Goal: Task Accomplishment & Management: Manage account settings

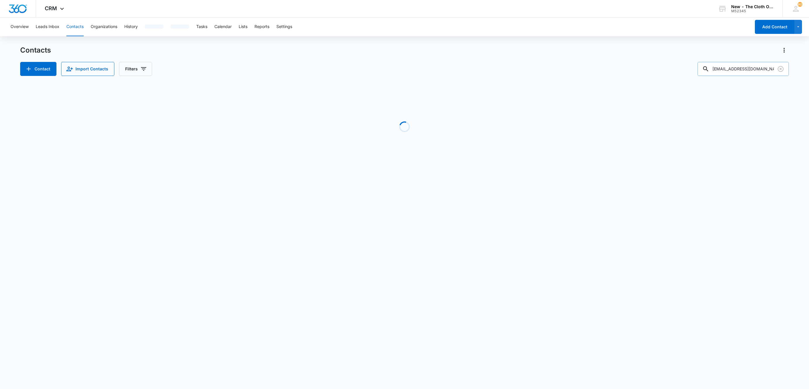
click at [759, 65] on input "[EMAIL_ADDRESS][DOMAIN_NAME]" at bounding box center [742, 69] width 91 height 14
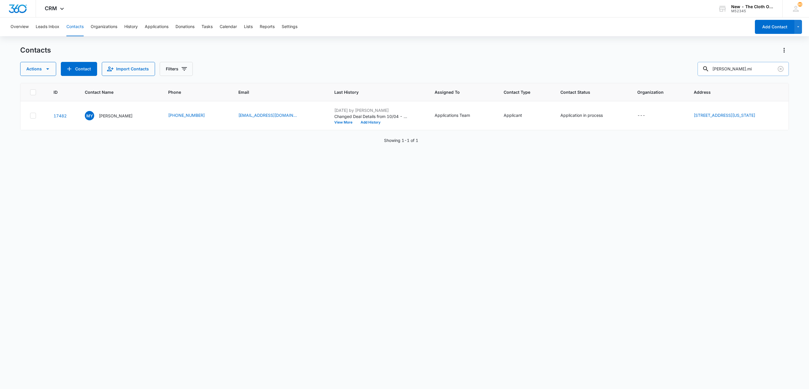
type input "avery.mi"
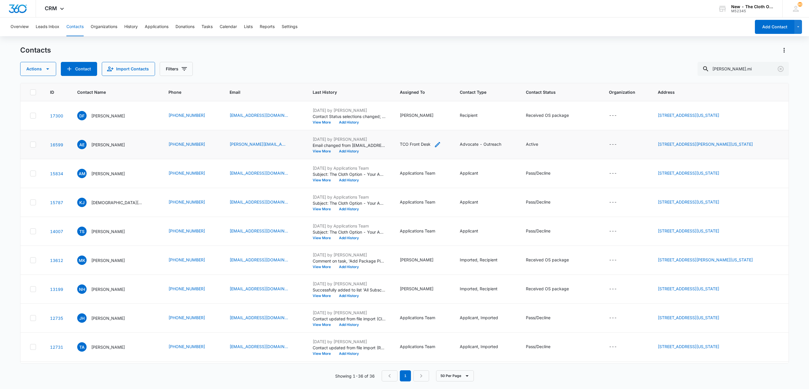
click at [435, 145] on icon "Assigned To - TCO Front Desk - Select to Edit Field" at bounding box center [437, 144] width 5 height 5
click at [416, 107] on icon "Remove TCO Front Desk" at bounding box center [417, 107] width 4 height 4
type input "av"
click at [392, 142] on p "Avery Edwards" at bounding box center [394, 139] width 16 height 6
click at [428, 107] on div "Avery Edwards" at bounding box center [406, 107] width 54 height 14
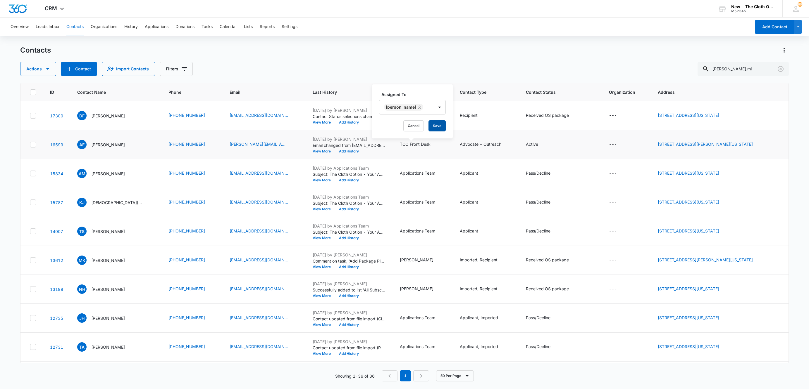
click at [435, 124] on button "Save" at bounding box center [436, 125] width 17 height 11
drag, startPoint x: 759, startPoint y: 68, endPoint x: 689, endPoint y: 69, distance: 69.6
click at [690, 69] on div "Actions Contact Import Contacts Filters avery.mi" at bounding box center [404, 69] width 768 height 14
type input "Auriel.TN"
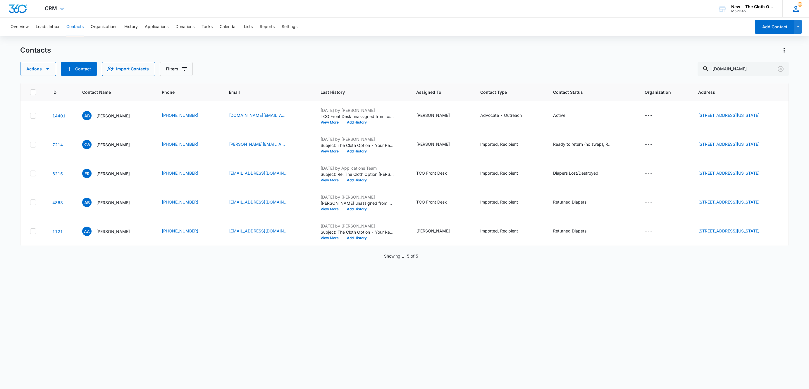
click at [792, 11] on icon at bounding box center [795, 8] width 9 height 9
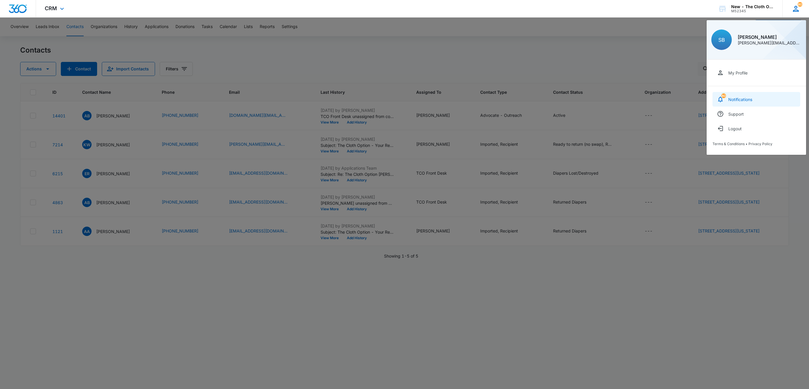
click at [754, 103] on link "80 Notifications" at bounding box center [756, 99] width 88 height 15
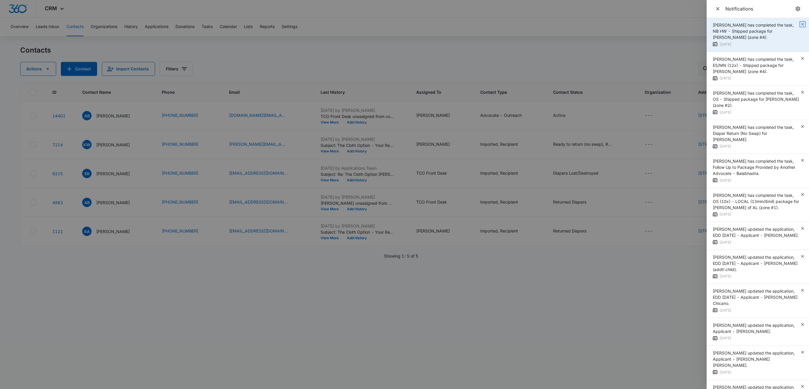
click at [800, 23] on icon "button" at bounding box center [802, 24] width 5 height 5
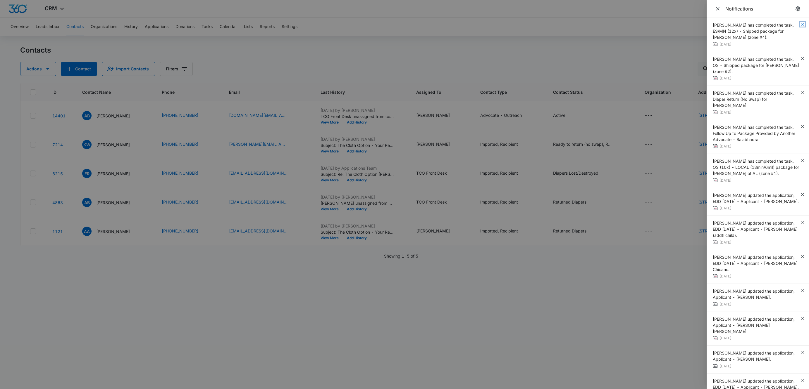
click at [800, 23] on icon "button" at bounding box center [802, 24] width 5 height 5
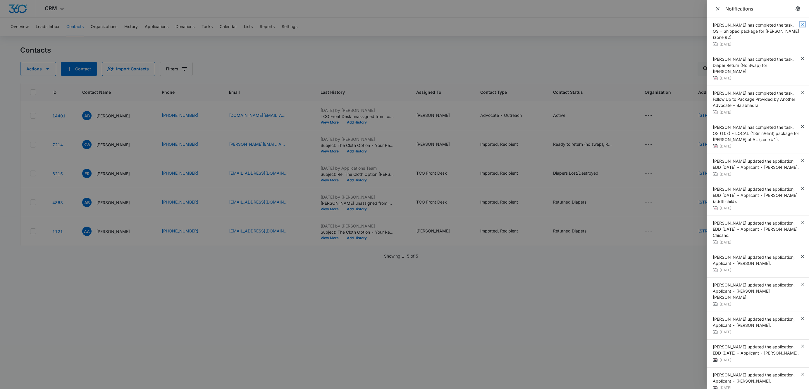
click at [800, 23] on icon "button" at bounding box center [802, 24] width 5 height 5
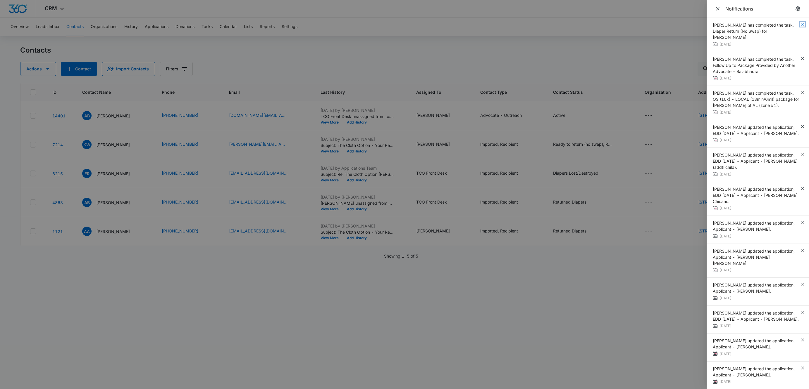
click at [800, 23] on icon "button" at bounding box center [802, 24] width 5 height 5
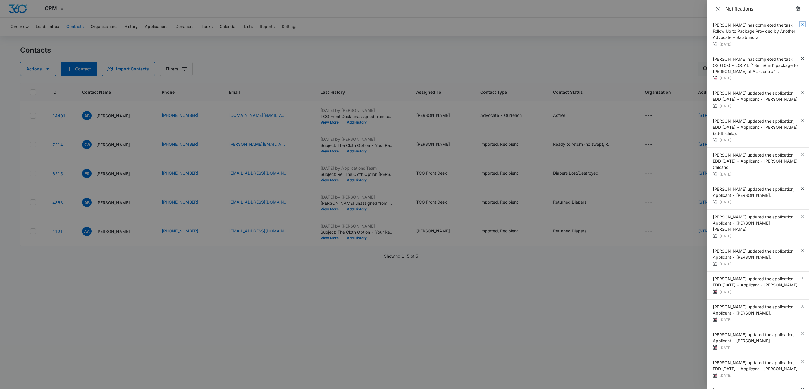
click at [800, 23] on icon "button" at bounding box center [802, 24] width 5 height 5
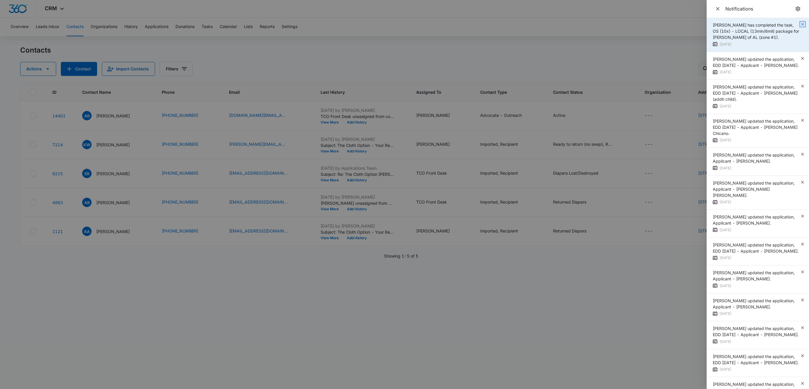
click at [800, 24] on icon "button" at bounding box center [802, 24] width 5 height 5
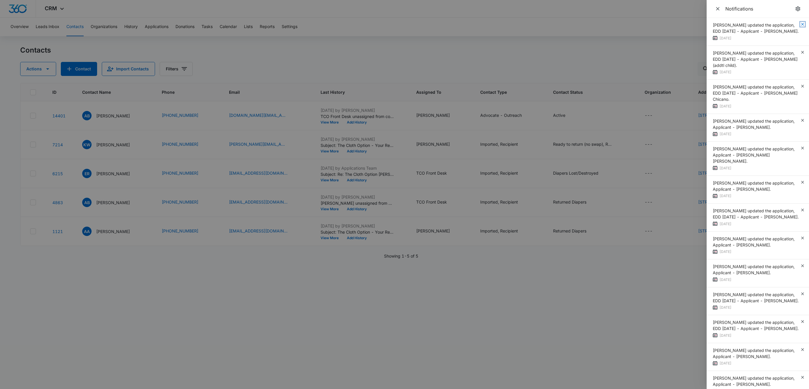
click at [800, 24] on icon "button" at bounding box center [802, 24] width 5 height 5
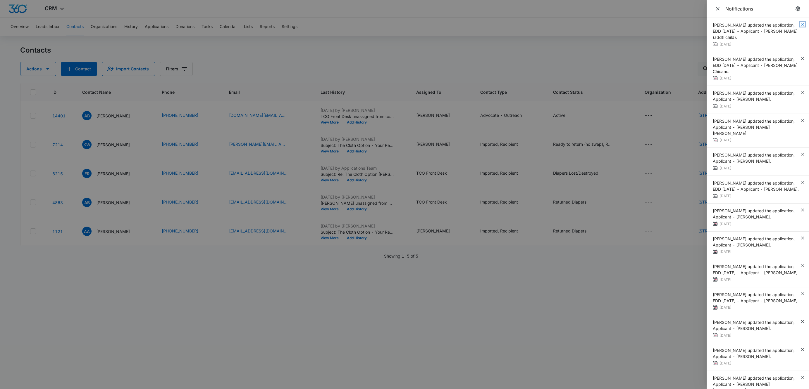
click at [800, 24] on icon "button" at bounding box center [802, 24] width 5 height 5
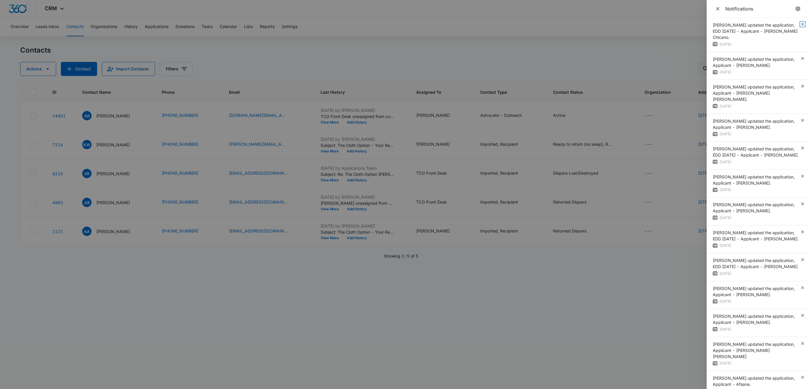
click at [800, 24] on icon "button" at bounding box center [802, 24] width 5 height 5
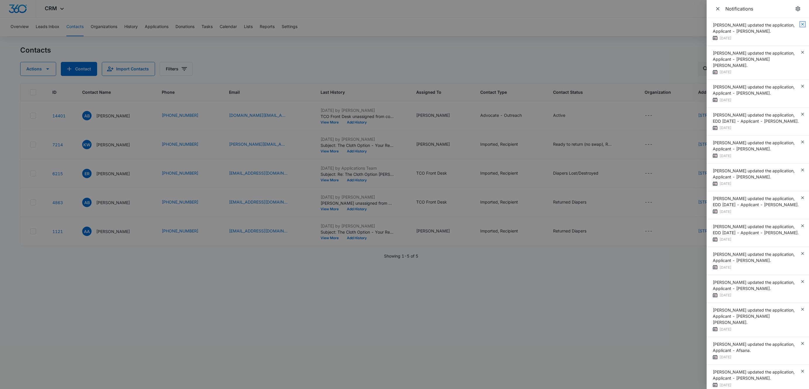
click at [801, 24] on icon "button" at bounding box center [802, 24] width 3 height 3
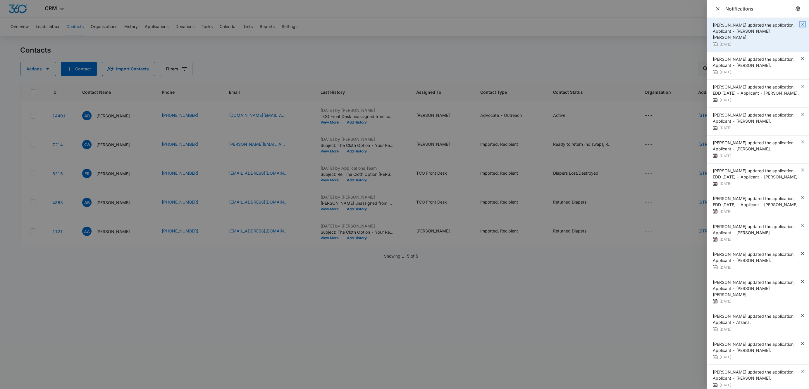
click at [800, 24] on icon "button" at bounding box center [802, 24] width 5 height 5
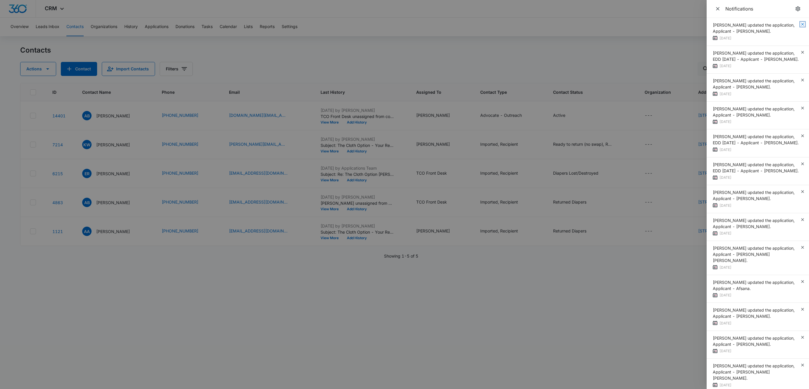
click at [800, 24] on icon "button" at bounding box center [802, 24] width 5 height 5
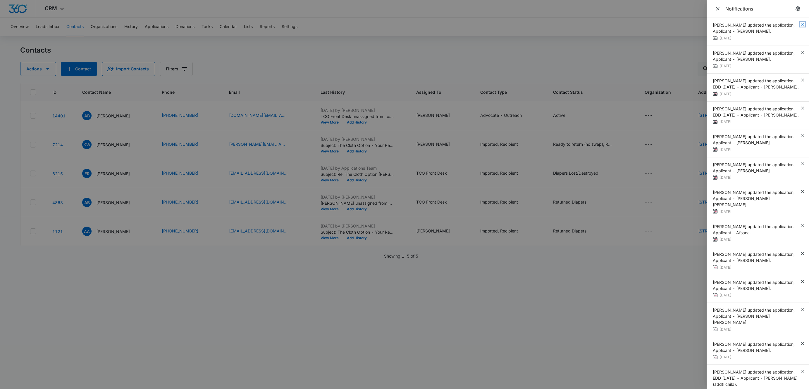
click at [800, 24] on icon "button" at bounding box center [802, 24] width 5 height 5
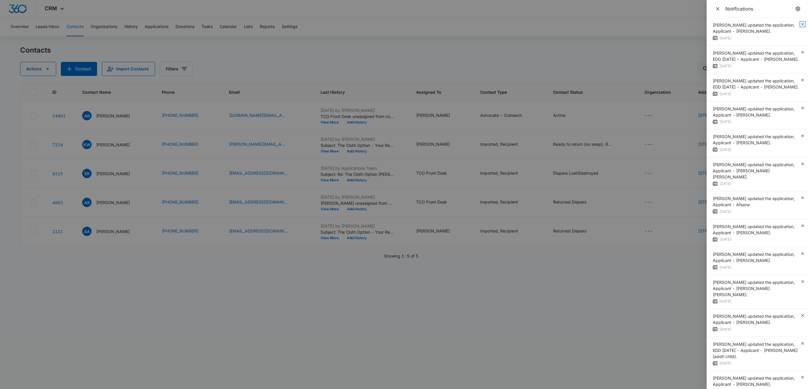
click at [800, 24] on icon "button" at bounding box center [802, 24] width 5 height 5
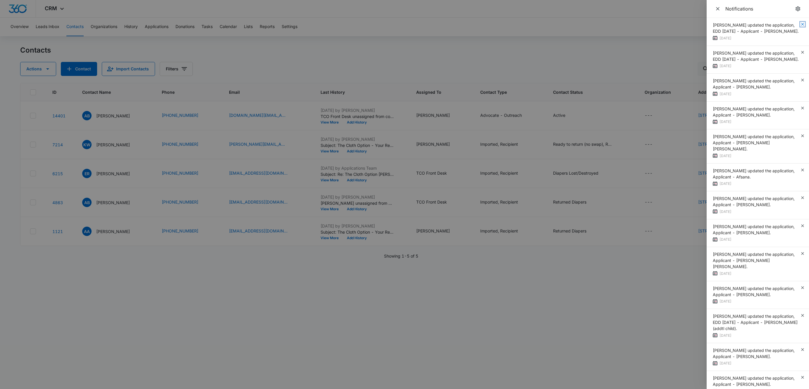
click at [800, 24] on icon "button" at bounding box center [802, 24] width 5 height 5
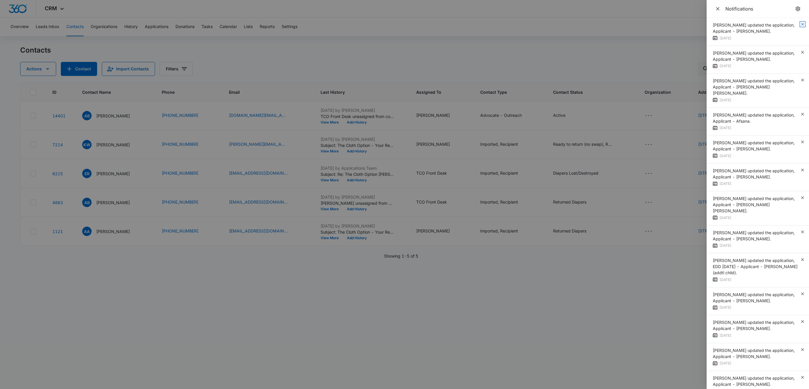
click at [800, 24] on icon "button" at bounding box center [802, 24] width 5 height 5
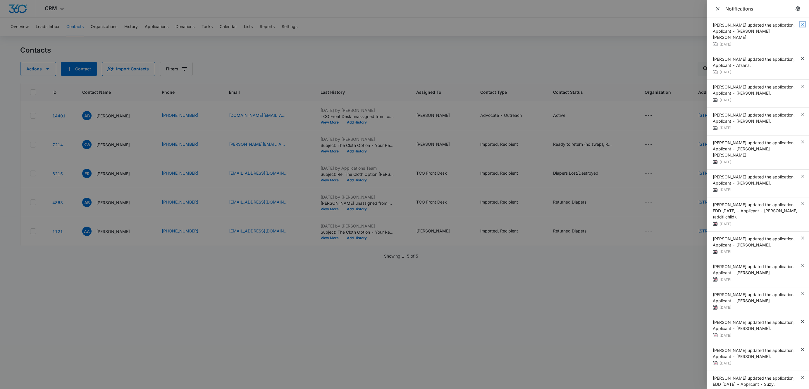
click at [800, 24] on icon "button" at bounding box center [802, 24] width 5 height 5
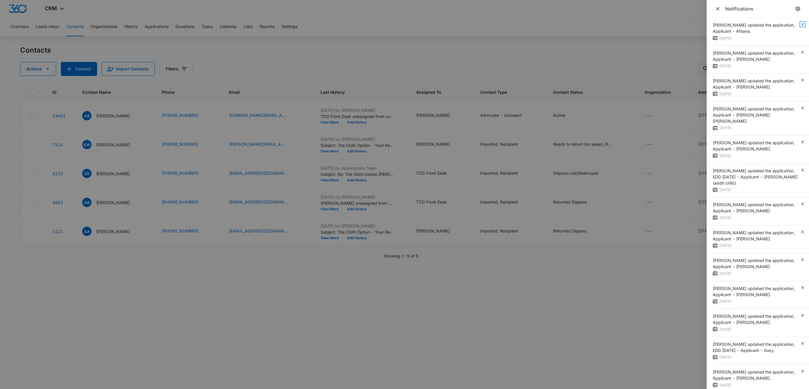
click at [800, 24] on icon "button" at bounding box center [802, 24] width 5 height 5
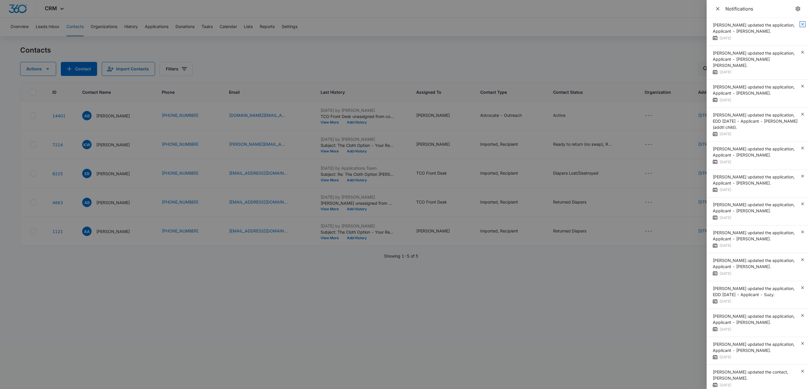
click at [800, 24] on icon "button" at bounding box center [802, 24] width 5 height 5
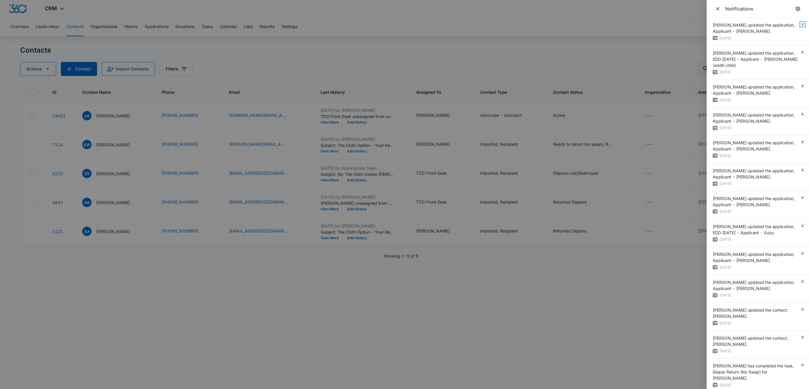
click at [801, 24] on icon "button" at bounding box center [802, 24] width 3 height 3
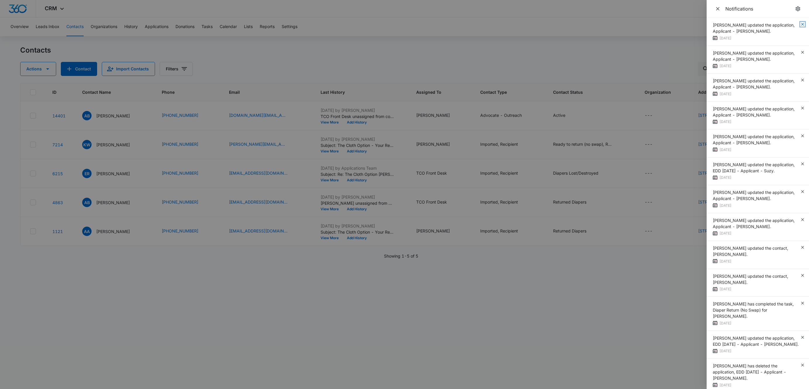
click at [801, 24] on icon "button" at bounding box center [802, 24] width 3 height 3
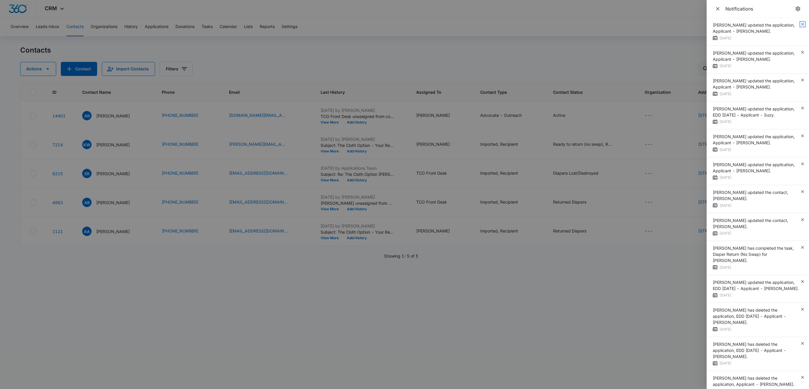
click at [801, 24] on icon "button" at bounding box center [802, 24] width 3 height 3
click at [796, 24] on div "Zoë Hill updated the application, Applicant - Lauren Camel. 7 days ago" at bounding box center [757, 32] width 102 height 28
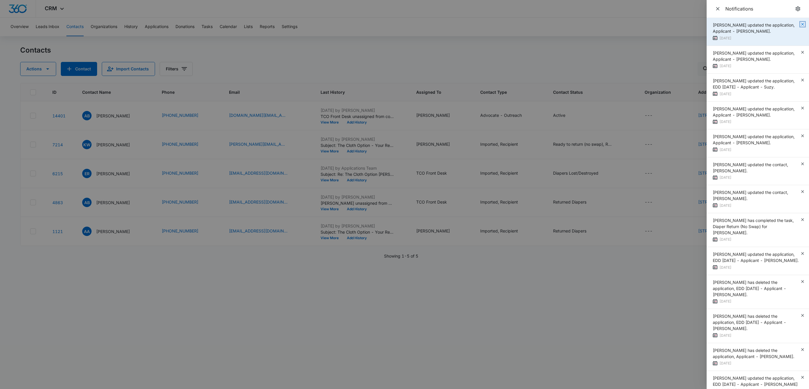
click at [800, 23] on icon "button" at bounding box center [802, 24] width 5 height 5
click at [795, 23] on div "Zoë Hill updated the application, Applicant - Krystle Sorensen. 6 days ago" at bounding box center [757, 32] width 102 height 28
click at [800, 50] on icon "button" at bounding box center [802, 52] width 5 height 5
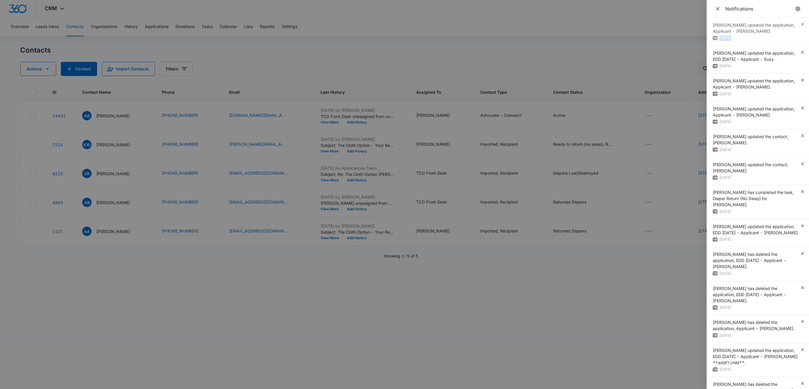
click at [795, 23] on div "Zoë Hill updated the application, Applicant - Evelin Villalobos. 6 days ago" at bounding box center [757, 32] width 102 height 28
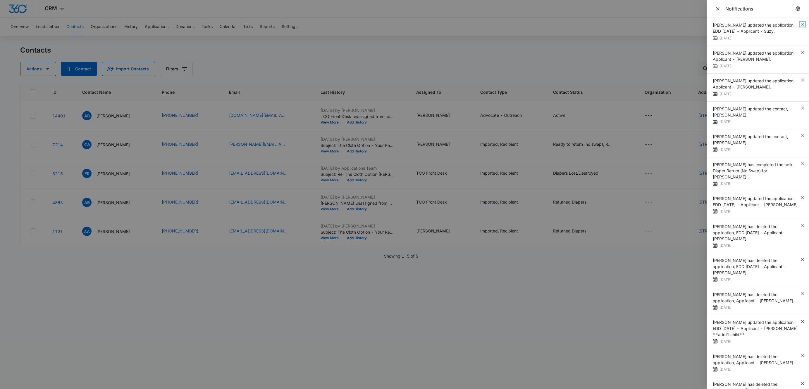
click at [800, 23] on icon "button" at bounding box center [802, 24] width 5 height 5
click at [795, 23] on div "Zoë Hill updated the application, EDD 11/04/2025 - Applicant - Suzy. 6 days ago" at bounding box center [757, 32] width 102 height 28
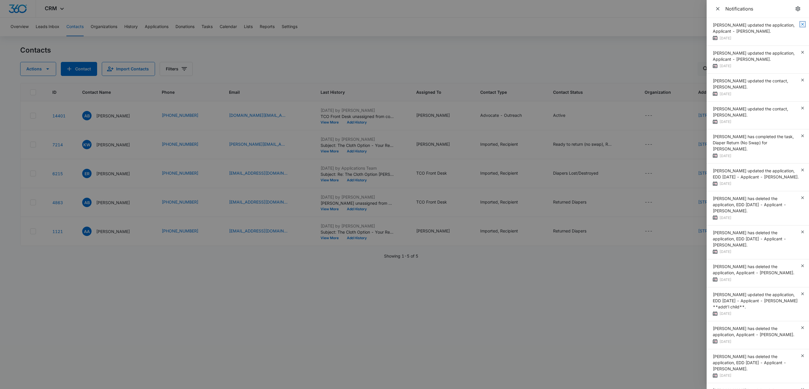
click at [800, 23] on icon "button" at bounding box center [802, 24] width 5 height 5
click at [795, 23] on div "Zoë Hill updated the application, Applicant - Andreilyn Campusano. 6 days ago" at bounding box center [757, 32] width 102 height 28
click at [795, 22] on div "Zoë Hill updated the application, Applicant - Andreilyn Campusano. 6 days ago" at bounding box center [757, 32] width 102 height 28
click at [800, 50] on icon "button" at bounding box center [802, 52] width 5 height 5
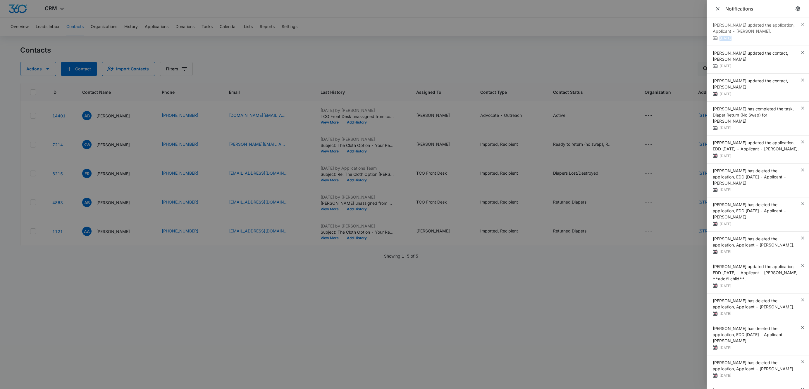
click at [795, 22] on div "Zoë Hill updated the application, Applicant - Yoselin Cardoza. 6 days ago" at bounding box center [757, 32] width 102 height 28
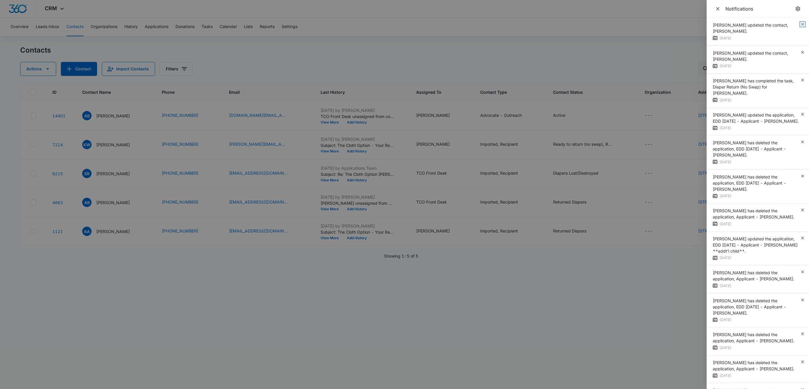
click at [800, 22] on icon "button" at bounding box center [802, 24] width 5 height 5
click at [795, 23] on div "Meg Nikolaeva updated the contact, Mohammad Khan. 6 days ago" at bounding box center [757, 32] width 102 height 28
click at [800, 50] on icon "button" at bounding box center [802, 52] width 5 height 5
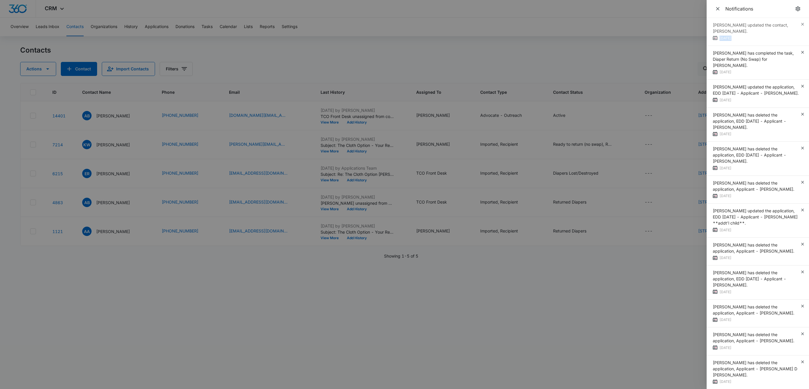
click at [795, 23] on div "Meg Nikolaeva updated the contact, Mohammad Khan. 6 days ago" at bounding box center [757, 32] width 102 height 28
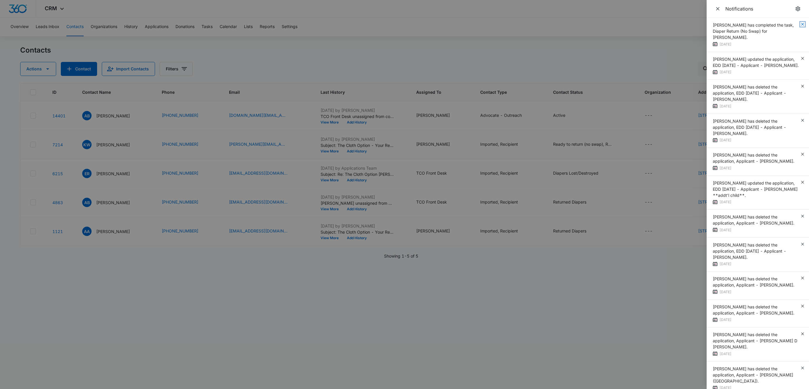
click at [800, 23] on icon "button" at bounding box center [802, 24] width 5 height 5
click at [795, 23] on div "Meg Nikolaeva has completed the task, Diaper Return (No Swap) for Mohammad Khan…" at bounding box center [757, 35] width 102 height 34
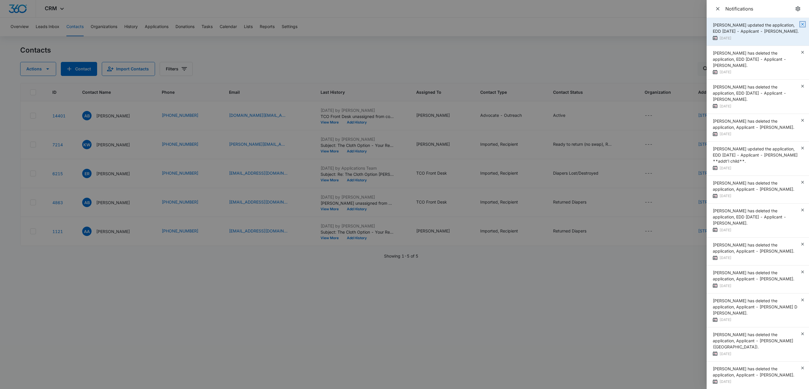
click at [801, 24] on icon "button" at bounding box center [802, 24] width 3 height 3
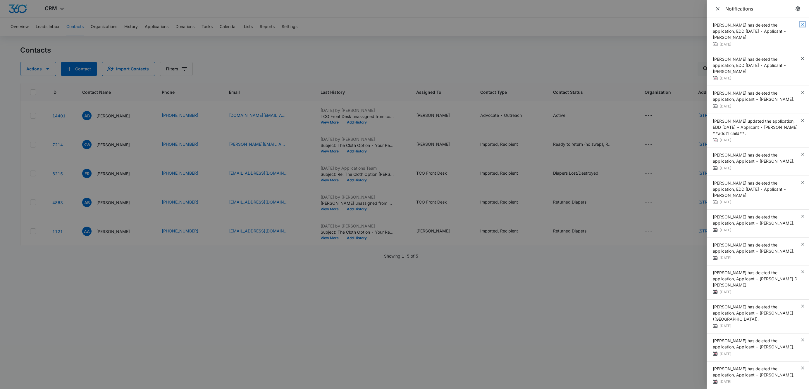
click at [801, 24] on icon "button" at bounding box center [802, 24] width 3 height 3
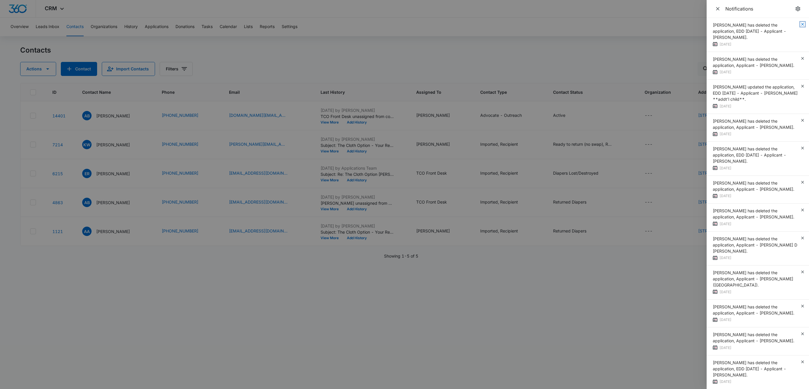
click at [801, 24] on icon "button" at bounding box center [802, 24] width 3 height 3
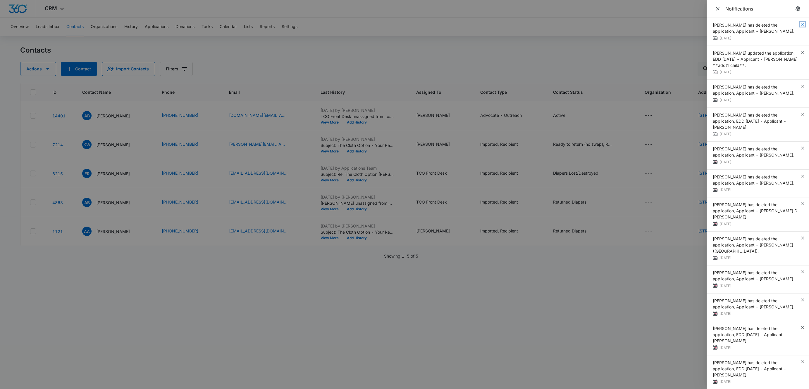
click at [801, 24] on icon "button" at bounding box center [802, 24] width 3 height 3
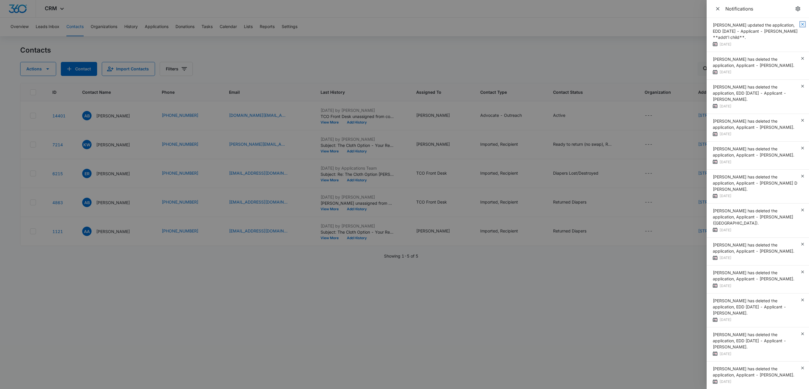
click at [801, 24] on icon "button" at bounding box center [802, 24] width 3 height 3
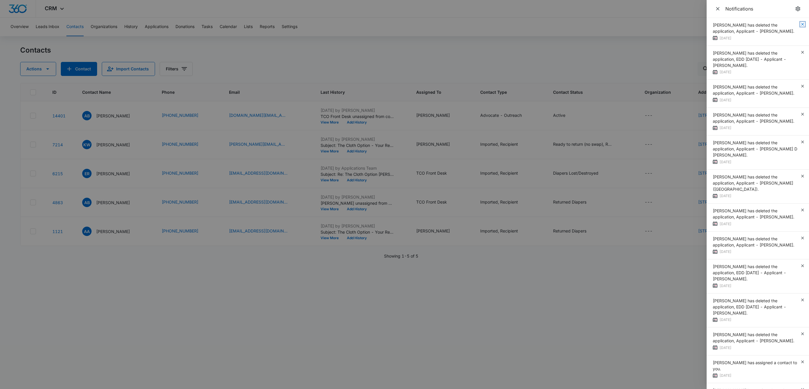
click at [801, 24] on icon "button" at bounding box center [802, 24] width 3 height 3
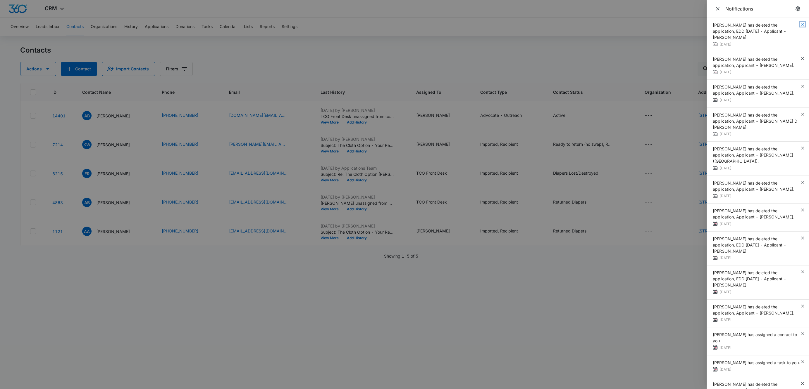
click at [801, 24] on icon "button" at bounding box center [802, 24] width 3 height 3
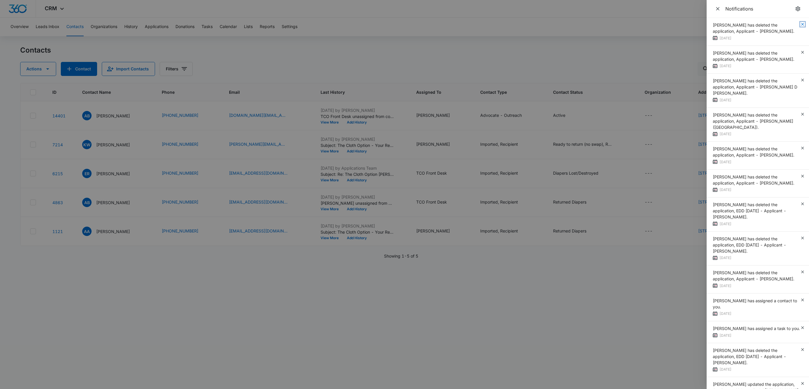
click at [801, 24] on icon "button" at bounding box center [802, 24] width 3 height 3
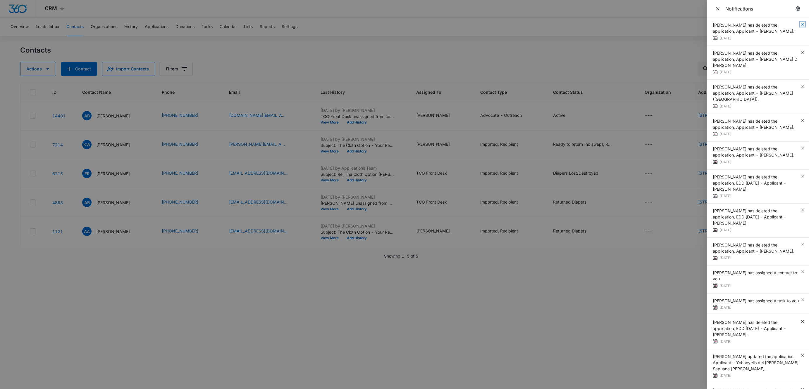
click at [800, 24] on icon "button" at bounding box center [802, 24] width 5 height 5
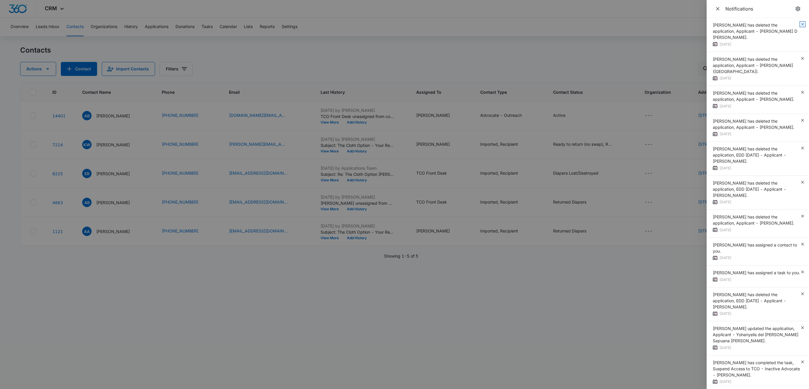
click at [800, 24] on icon "button" at bounding box center [802, 24] width 5 height 5
click at [800, 56] on icon "button" at bounding box center [802, 58] width 5 height 5
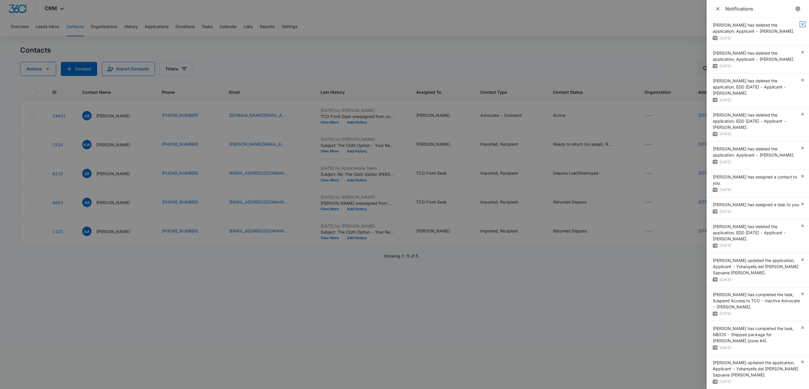
click at [800, 24] on icon "button" at bounding box center [802, 24] width 5 height 5
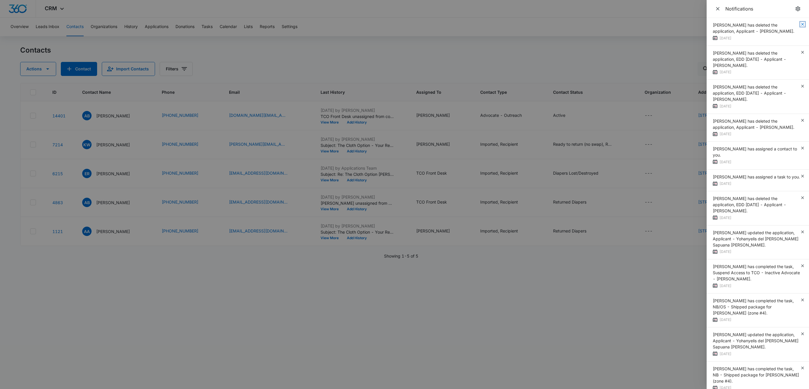
click at [800, 24] on icon "button" at bounding box center [802, 24] width 5 height 5
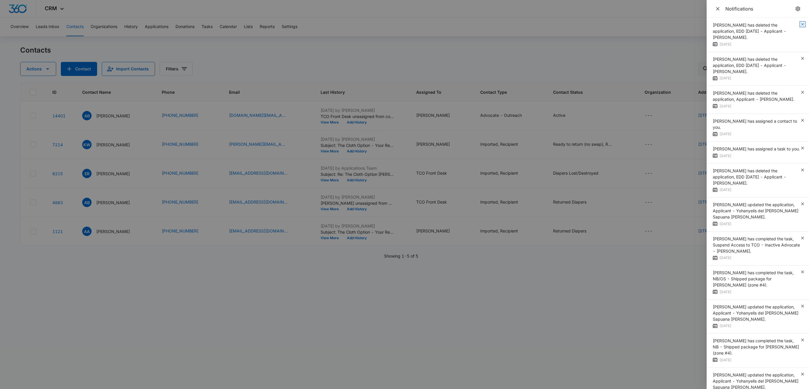
click at [800, 24] on icon "button" at bounding box center [802, 24] width 5 height 5
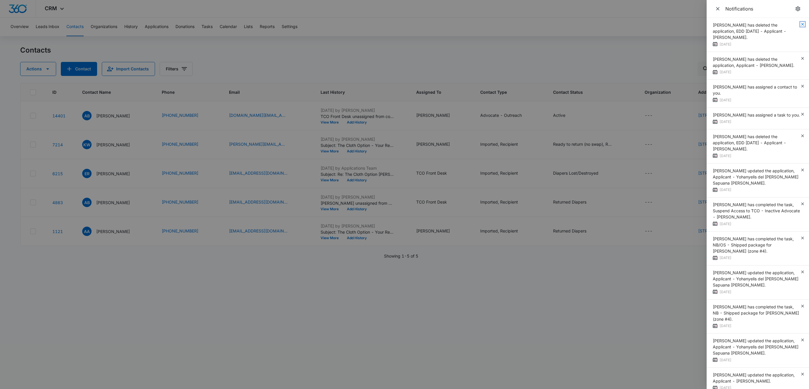
click at [800, 24] on icon "button" at bounding box center [802, 24] width 5 height 5
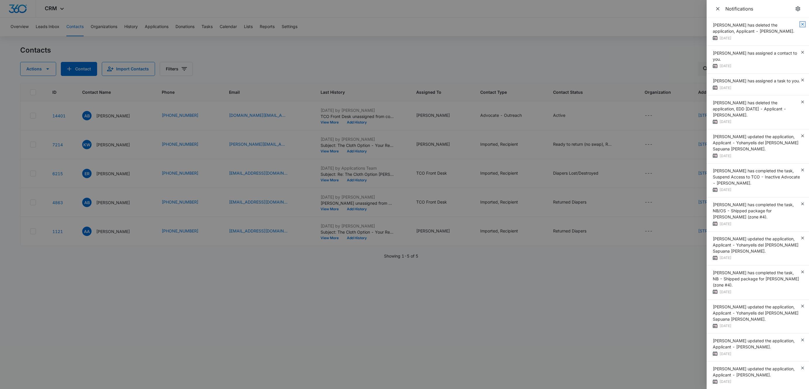
click at [800, 24] on icon "button" at bounding box center [802, 24] width 5 height 5
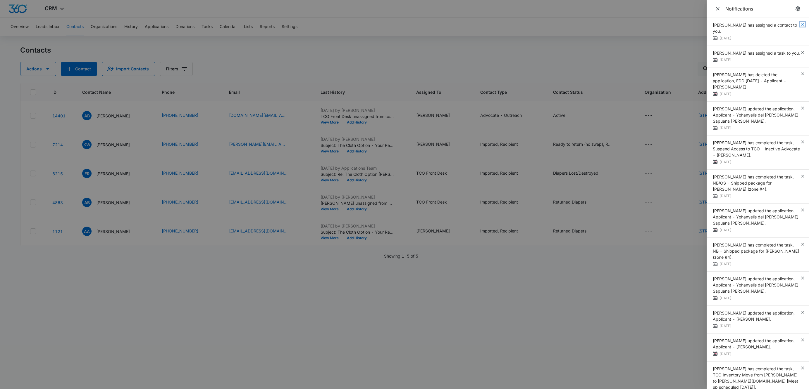
click at [800, 24] on icon "button" at bounding box center [802, 24] width 5 height 5
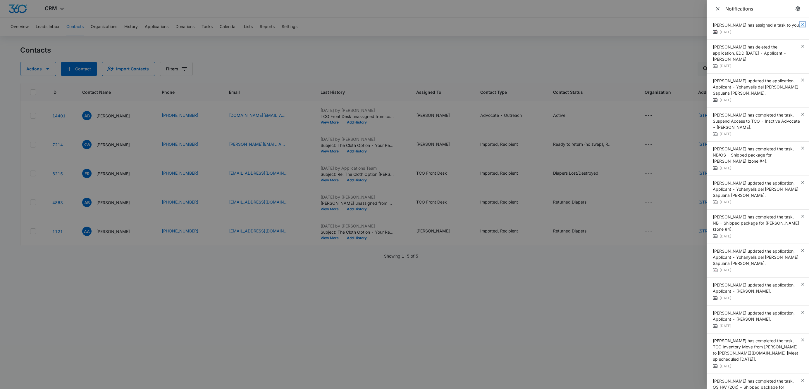
click at [800, 24] on icon "button" at bounding box center [802, 24] width 5 height 5
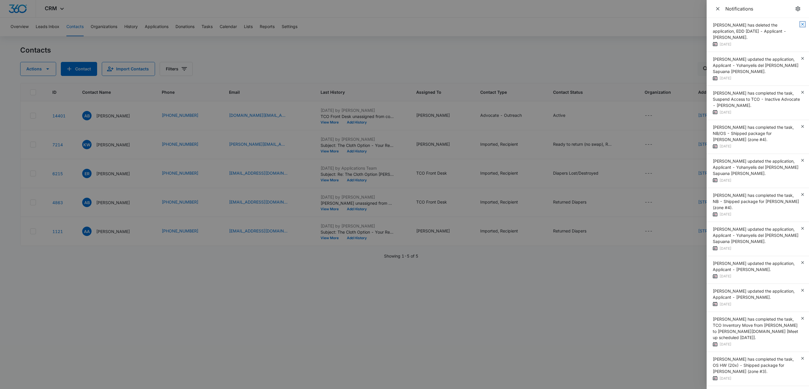
click at [800, 24] on icon "button" at bounding box center [802, 24] width 5 height 5
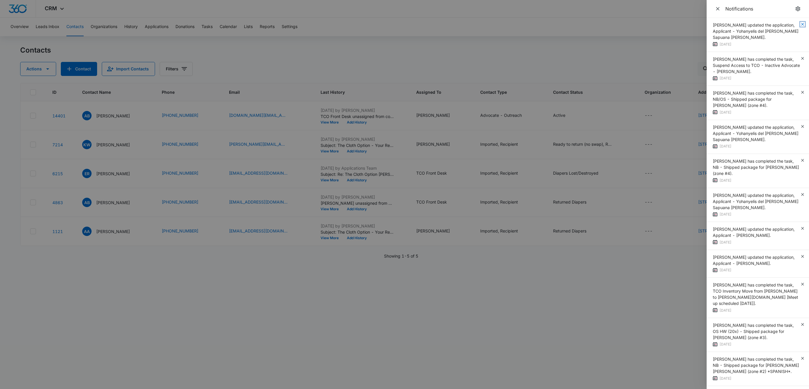
click at [800, 24] on icon "button" at bounding box center [802, 24] width 5 height 5
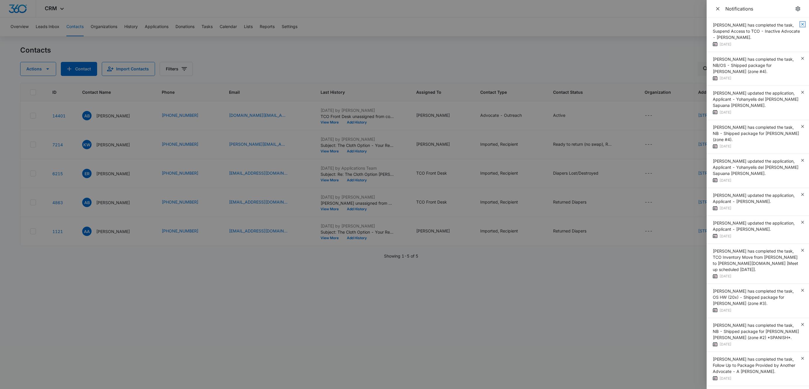
click at [800, 24] on icon "button" at bounding box center [802, 24] width 5 height 5
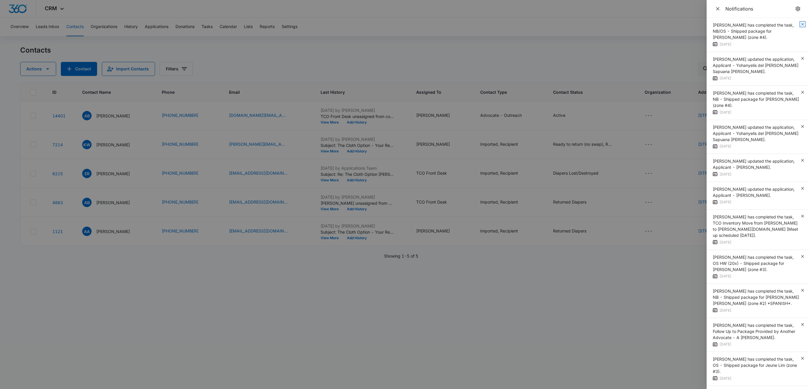
click at [800, 24] on icon "button" at bounding box center [802, 24] width 5 height 5
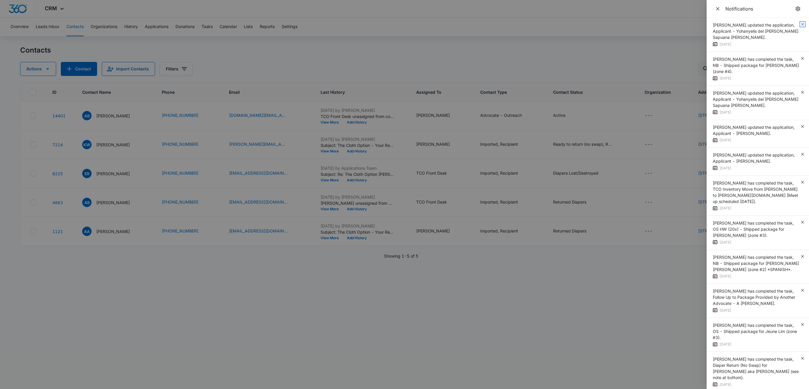
click at [800, 24] on icon "button" at bounding box center [802, 24] width 5 height 5
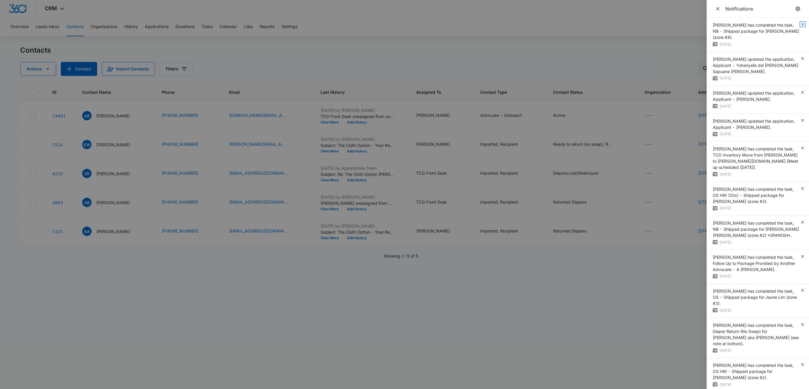
click at [800, 24] on icon "button" at bounding box center [802, 24] width 5 height 5
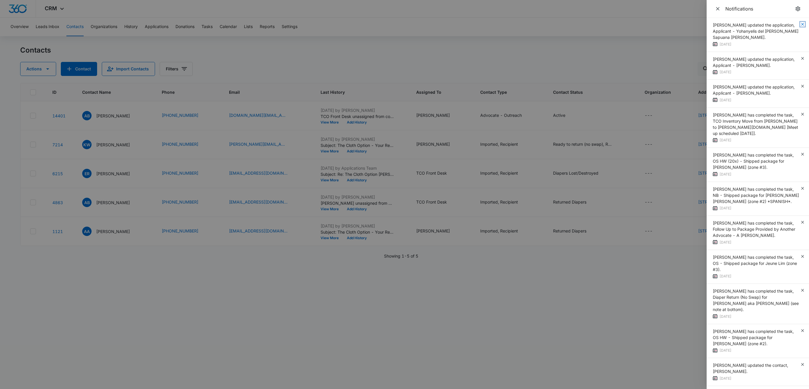
click at [800, 24] on icon "button" at bounding box center [802, 24] width 5 height 5
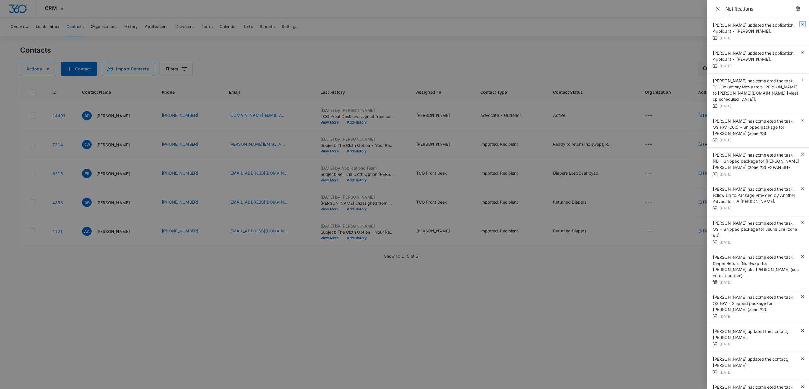
click at [800, 24] on icon "button" at bounding box center [802, 24] width 5 height 5
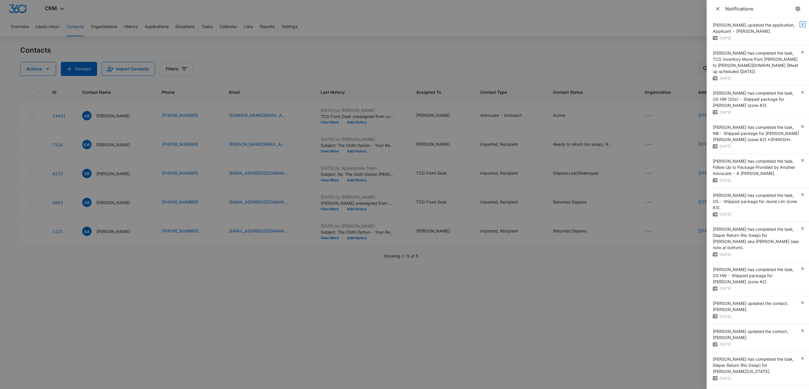
click at [800, 24] on icon "button" at bounding box center [802, 24] width 5 height 5
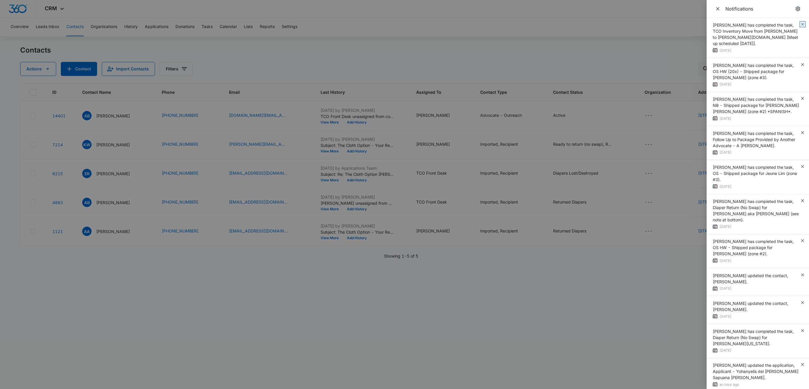
click at [800, 24] on icon "button" at bounding box center [802, 24] width 5 height 5
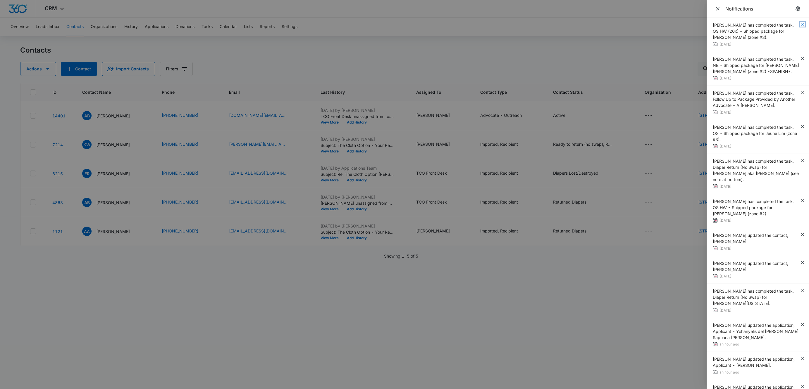
click at [800, 24] on icon "button" at bounding box center [802, 24] width 5 height 5
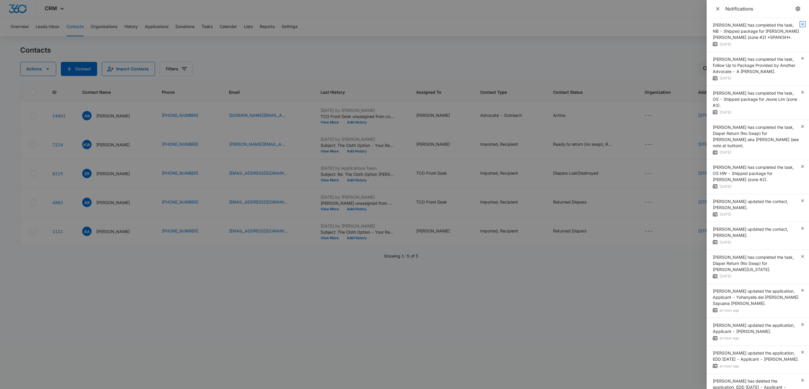
click at [800, 24] on icon "button" at bounding box center [802, 24] width 5 height 5
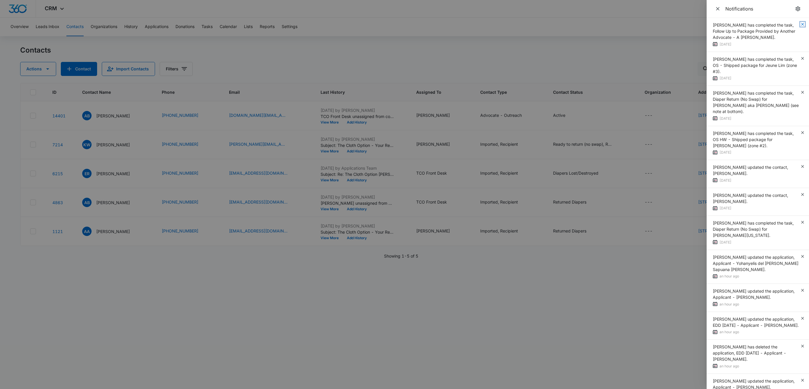
click at [800, 24] on icon "button" at bounding box center [802, 24] width 5 height 5
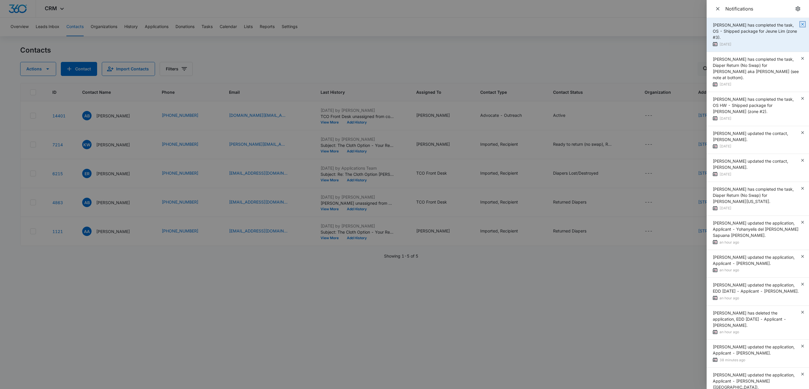
click at [801, 24] on icon "button" at bounding box center [802, 24] width 3 height 3
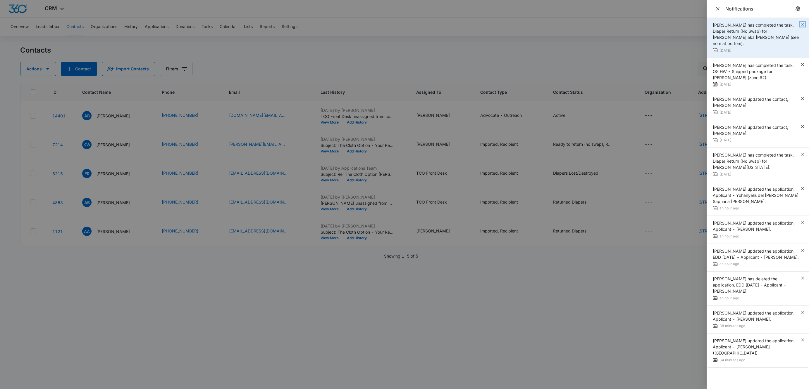
click at [802, 25] on icon "button" at bounding box center [802, 24] width 5 height 5
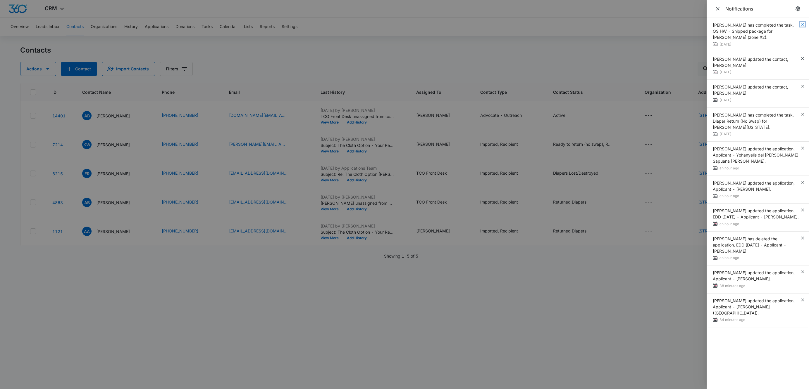
click at [803, 25] on icon "button" at bounding box center [802, 24] width 3 height 3
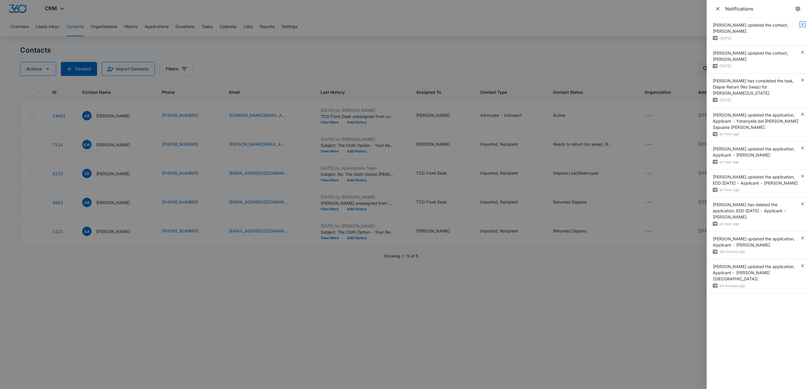
click at [803, 25] on icon "button" at bounding box center [802, 24] width 3 height 3
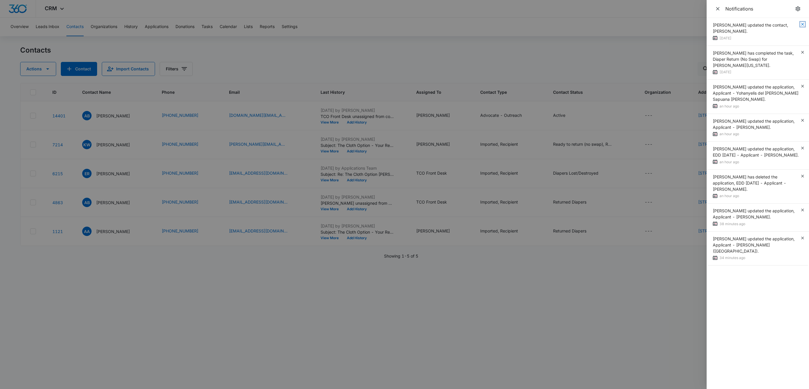
click at [803, 25] on icon "button" at bounding box center [802, 24] width 3 height 3
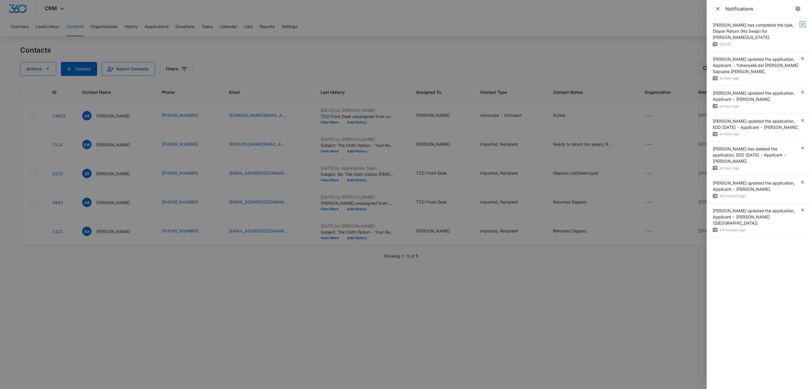
click at [803, 24] on icon "button" at bounding box center [802, 24] width 3 height 3
click at [803, 24] on div "Miranda Dalrymple has completed the task, Diaper Return (No Swap) for MELISSA W…" at bounding box center [757, 35] width 102 height 34
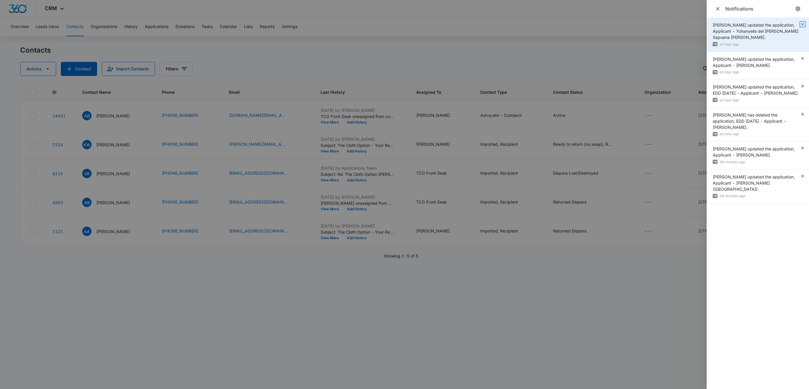
click at [803, 22] on icon "button" at bounding box center [802, 24] width 5 height 5
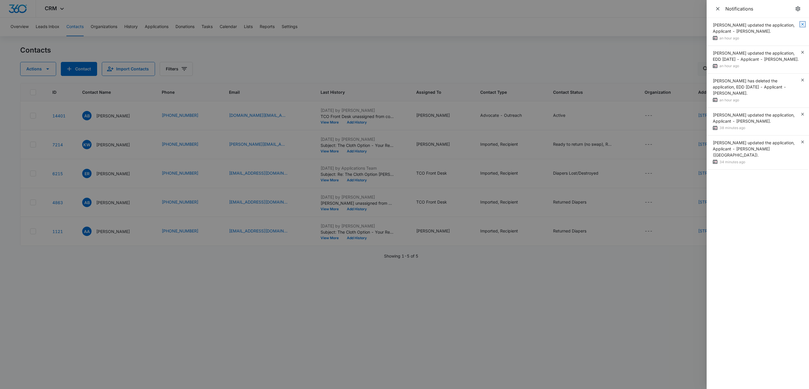
click at [803, 22] on icon "button" at bounding box center [802, 24] width 5 height 5
click at [803, 22] on div "Zoë Hill updated the application, Applicant - Lauren Camel. an hour ago" at bounding box center [757, 32] width 102 height 28
click at [803, 22] on icon "button" at bounding box center [802, 24] width 5 height 5
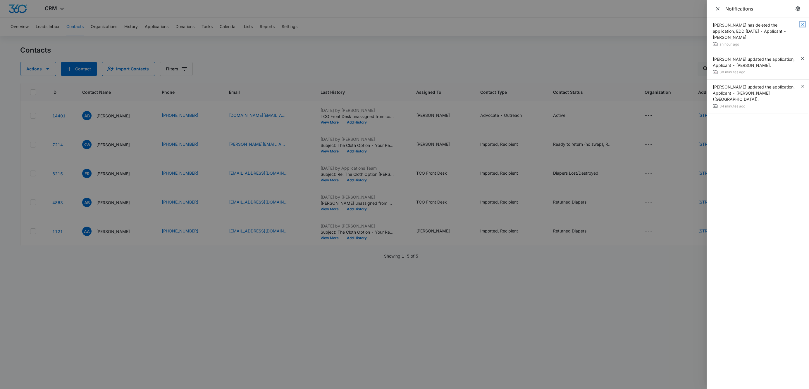
click at [803, 22] on icon "button" at bounding box center [802, 24] width 5 height 5
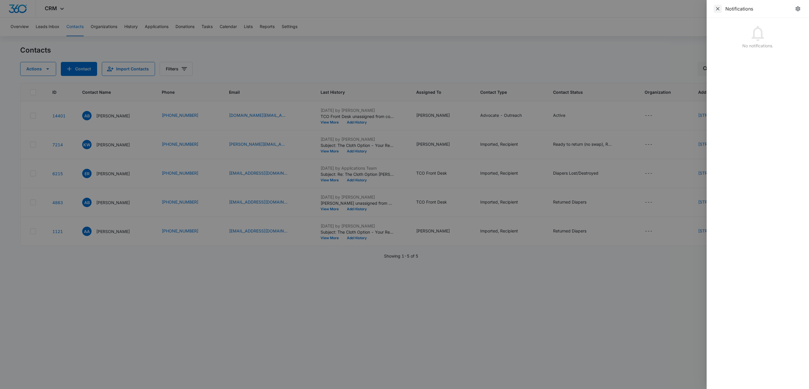
click at [718, 9] on icon "Close" at bounding box center [718, 9] width 6 height 6
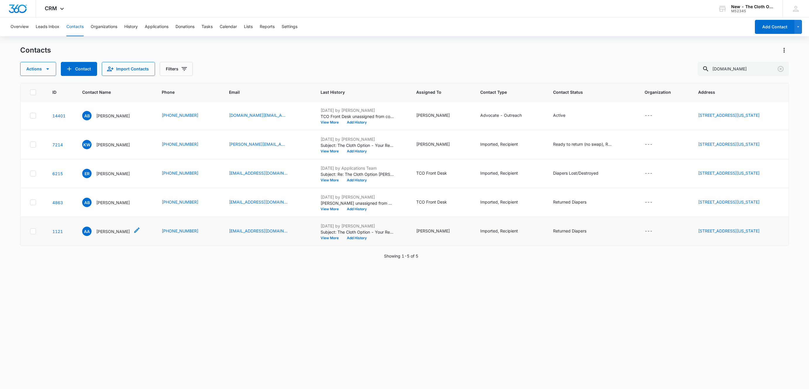
click at [117, 232] on p "Autumn Arseneau" at bounding box center [113, 232] width 34 height 6
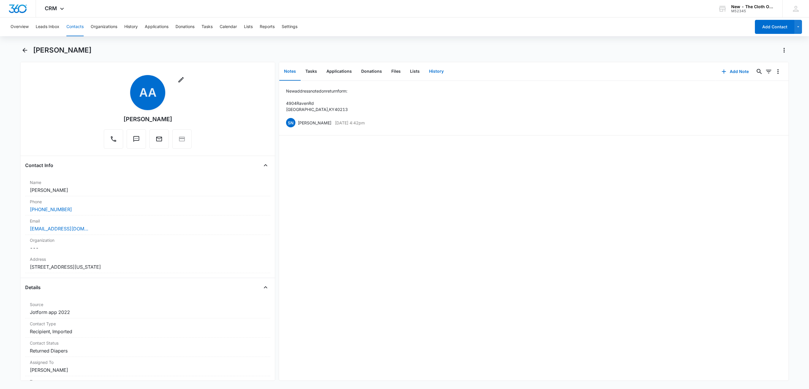
click at [437, 71] on button "History" at bounding box center [436, 72] width 24 height 18
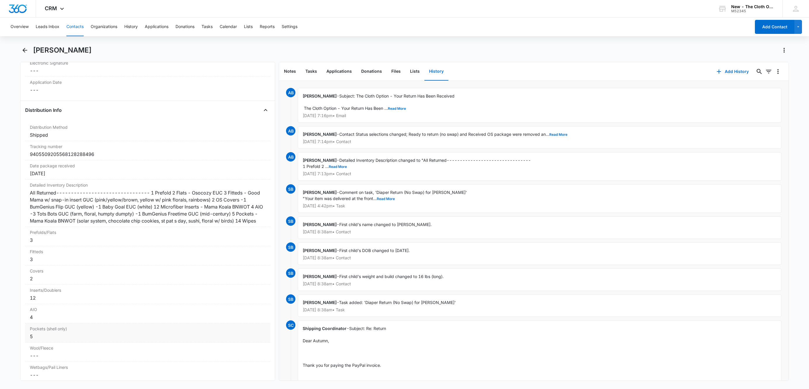
scroll to position [1291, 0]
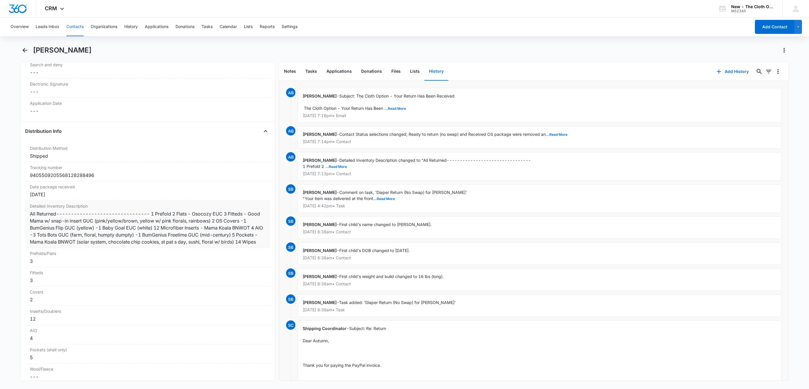
click at [86, 222] on div "All Returned-------------------------------- 1 Prefold 2 Flats - Osocozy EUC 3 …" at bounding box center [148, 227] width 236 height 35
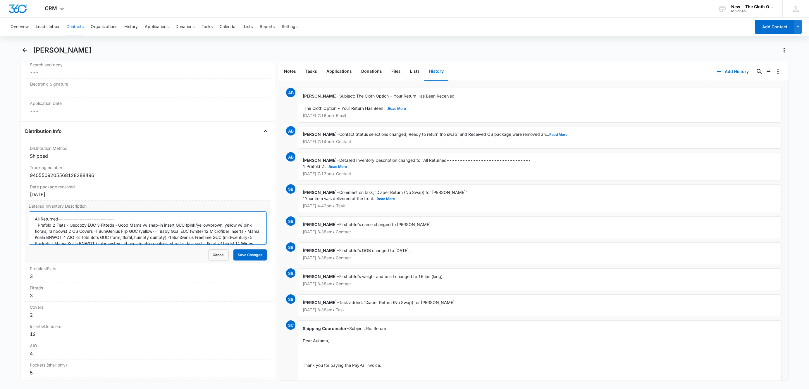
click at [63, 227] on textarea "All Returned-------------------------------- 1 Prefold 2 Flats - Osocozy EUC 3 …" at bounding box center [148, 228] width 238 height 33
type textarea "[All Returned] 1 Prefold 2 Flats - Osocozy EUC 3 Fitteds - Good Mama w/ snap-in…"
click at [25, 235] on div "Detailed Inventory Description [All Returned] 1 Prefold 2 Flats - Osocozy EUC 3…" at bounding box center [147, 232] width 245 height 63
click at [238, 261] on button "Save Changes" at bounding box center [249, 255] width 33 height 11
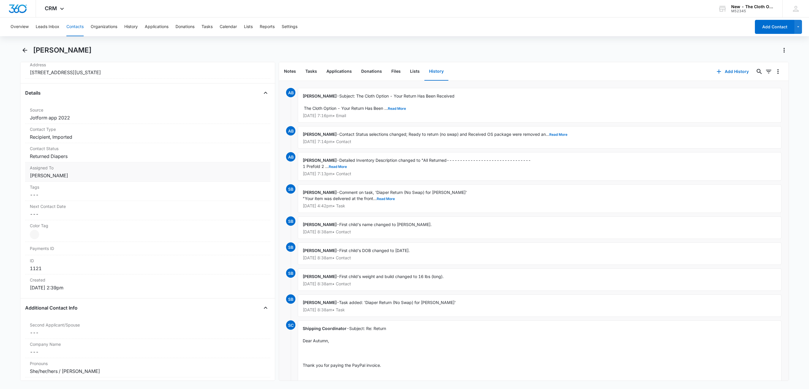
scroll to position [195, 0]
drag, startPoint x: 72, startPoint y: 166, endPoint x: 72, endPoint y: 174, distance: 7.6
click at [72, 168] on label "Assigned To" at bounding box center [148, 168] width 236 height 6
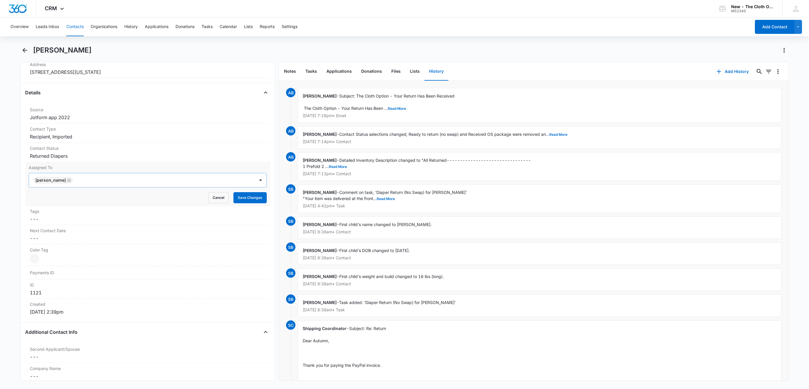
click at [68, 181] on icon "Remove Sandra Bildstein" at bounding box center [69, 180] width 4 height 4
type input "tc"
click at [72, 200] on div "TCO Front Desk" at bounding box center [147, 201] width 223 height 6
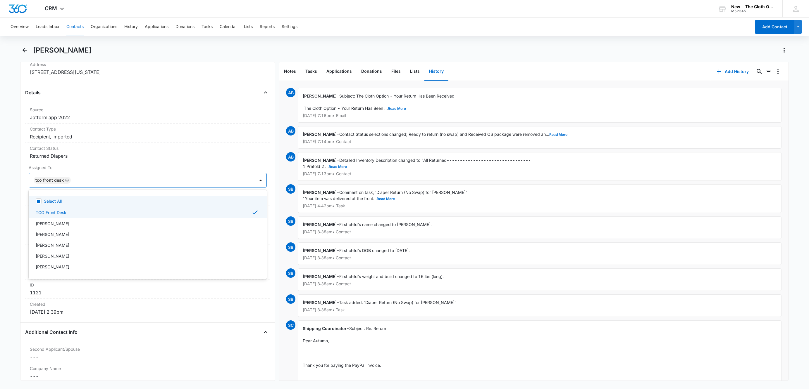
drag, startPoint x: 110, startPoint y: 185, endPoint x: 149, endPoint y: 191, distance: 39.8
click at [110, 184] on div at bounding box center [160, 180] width 175 height 8
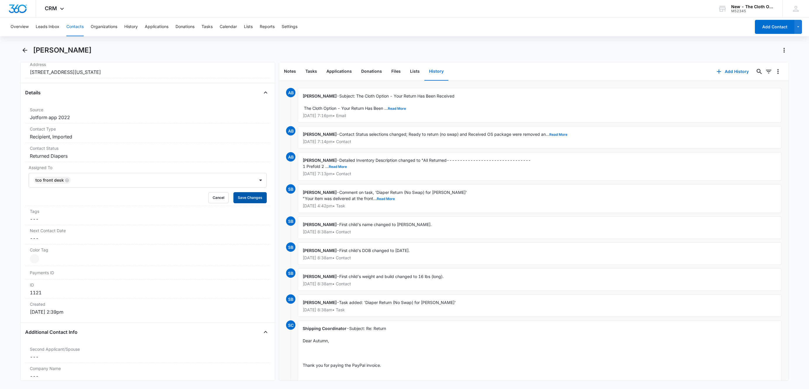
click at [245, 198] on button "Save Changes" at bounding box center [249, 197] width 33 height 11
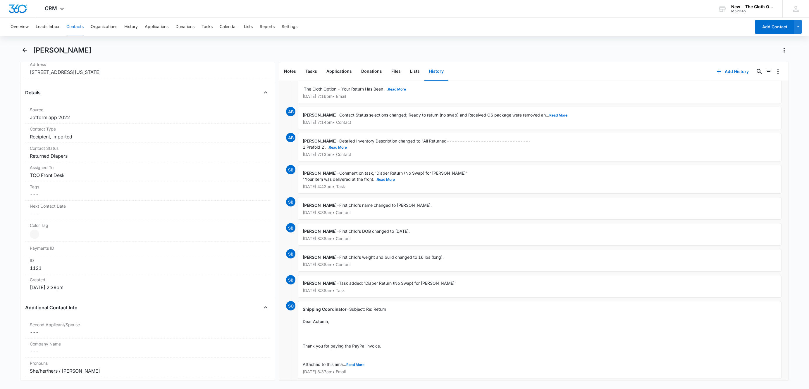
scroll to position [0, 0]
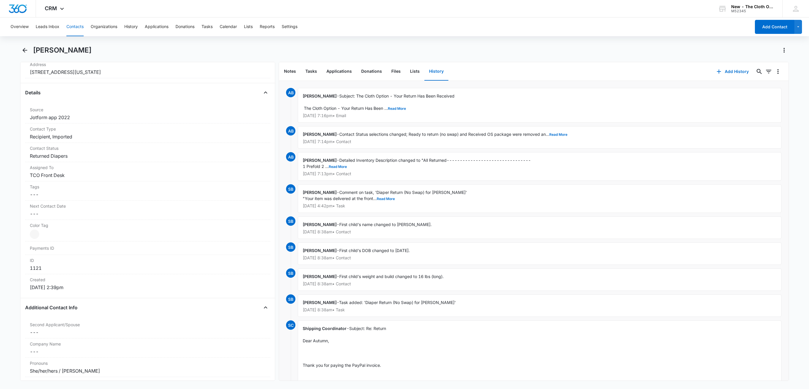
click at [80, 26] on button "Contacts" at bounding box center [74, 27] width 17 height 19
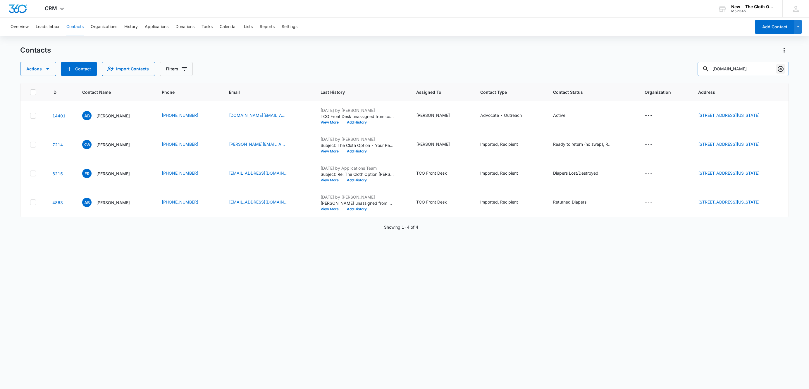
click at [782, 68] on icon "Clear" at bounding box center [780, 68] width 7 height 7
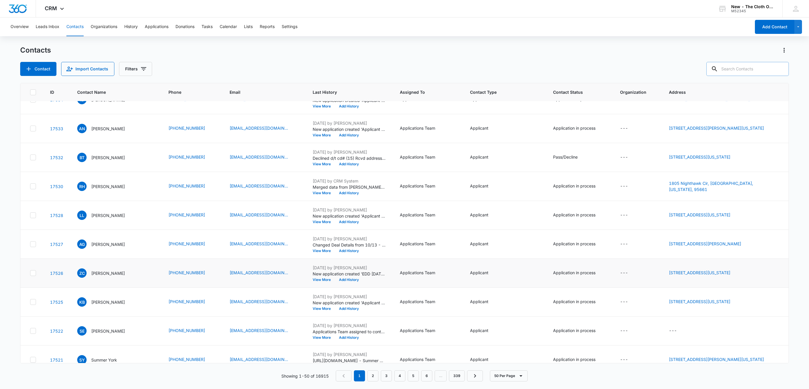
scroll to position [44, 0]
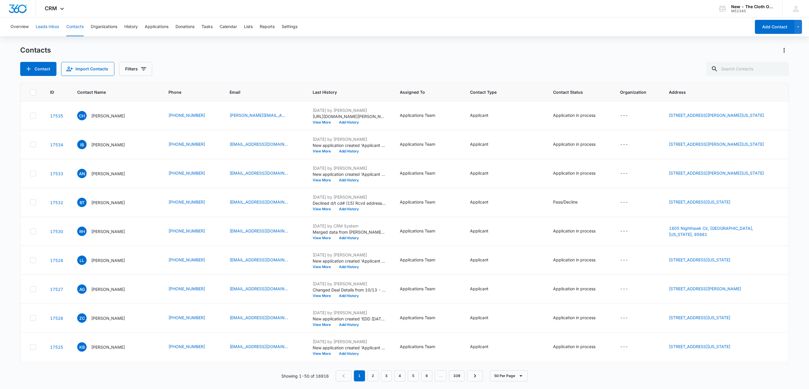
click at [52, 27] on button "Leads Inbox" at bounding box center [48, 27] width 24 height 19
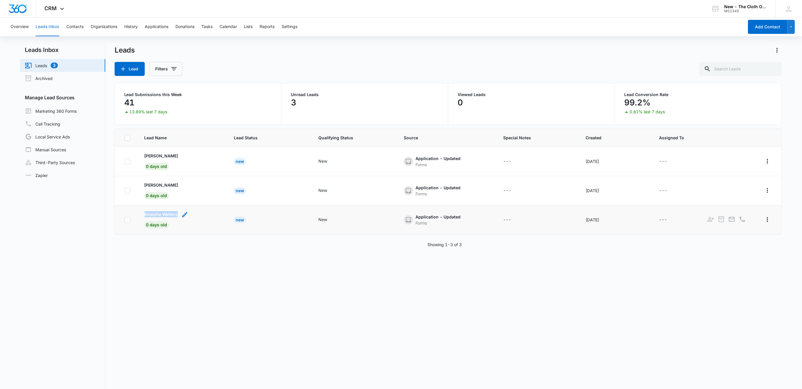
drag, startPoint x: 138, startPoint y: 213, endPoint x: 178, endPoint y: 213, distance: 40.4
click at [178, 213] on td "Emaisha Waiters 0 days old" at bounding box center [182, 220] width 90 height 29
copy p "Emaisha Waiters"
click at [128, 26] on button "History" at bounding box center [130, 27] width 13 height 19
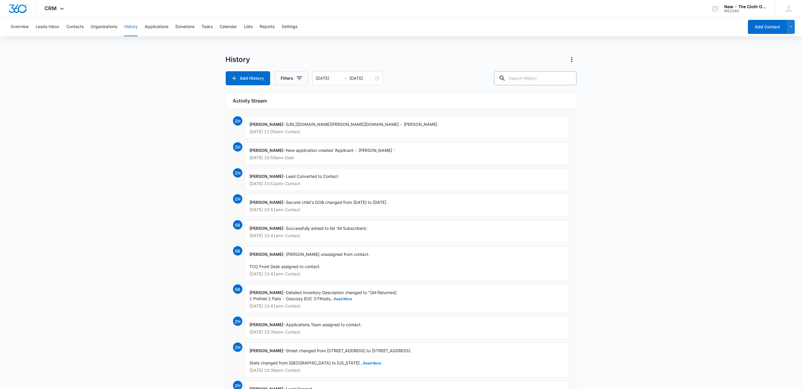
click at [550, 82] on input "text" at bounding box center [535, 78] width 82 height 14
paste input "Emaisha Waiters"
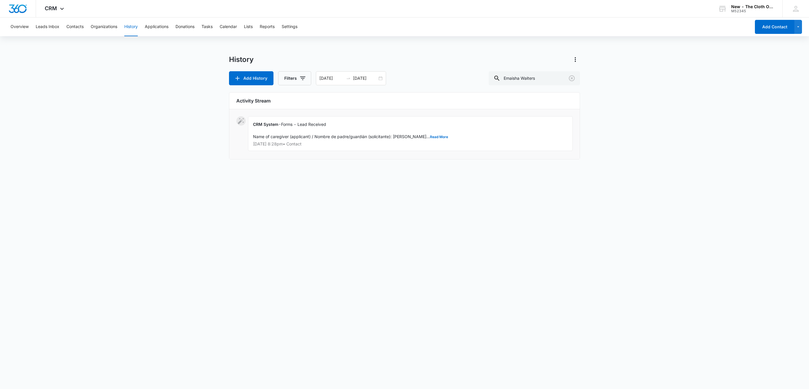
click at [421, 134] on span "Forms - Lead Received Name of caregiver (applicant) / Nombre de padre/guardián …" at bounding box center [350, 130] width 195 height 17
click at [430, 136] on button "Read More" at bounding box center [439, 137] width 18 height 4
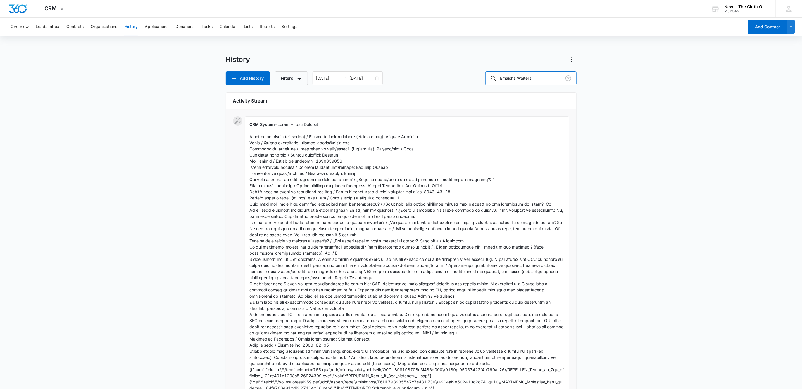
drag, startPoint x: 552, startPoint y: 80, endPoint x: 451, endPoint y: 89, distance: 101.2
click at [452, 89] on div "History Add History Filters [DATE] [DATE] Emaisha Waiters Activity Stream CRM S…" at bounding box center [401, 258] width 351 height 406
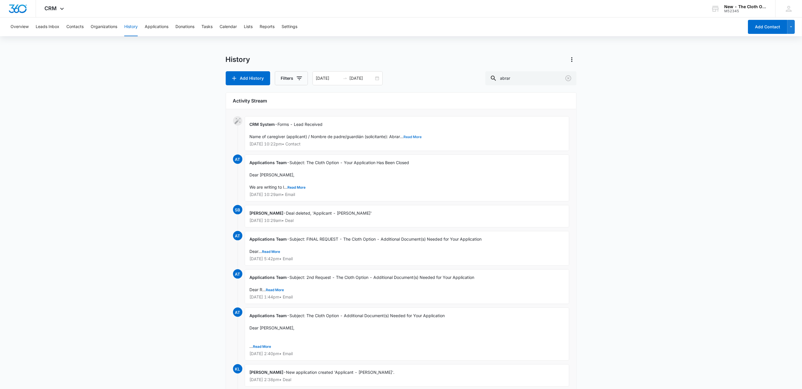
click at [416, 138] on button "Read More" at bounding box center [413, 137] width 18 height 4
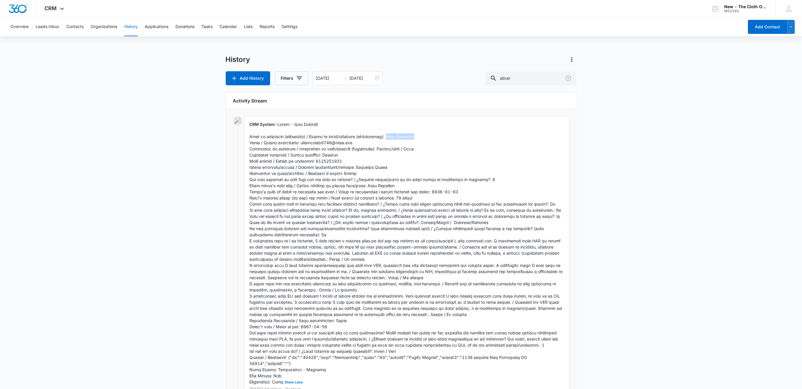
drag, startPoint x: 389, startPoint y: 137, endPoint x: 419, endPoint y: 136, distance: 29.2
click at [419, 136] on div "CRM System - Show Less [DATE] 10:22pm • Contact" at bounding box center [407, 256] width 325 height 280
drag, startPoint x: 359, startPoint y: 167, endPoint x: 394, endPoint y: 168, distance: 34.8
click at [394, 168] on div "CRM System - Show Less [DATE] 10:22pm • Contact" at bounding box center [407, 256] width 325 height 280
copy span "[PERSON_NAME]"
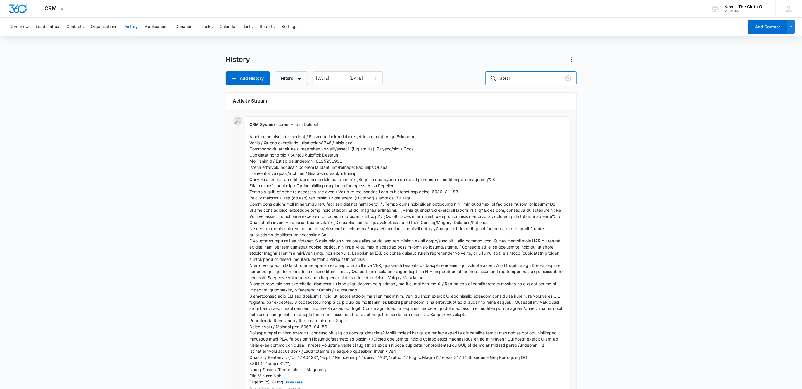
drag, startPoint x: 536, startPoint y: 80, endPoint x: 448, endPoint y: 94, distance: 89.7
click at [448, 89] on div "History Add History Filters [DATE] [DATE] abrar Activity Stream CRM System - Sh…" at bounding box center [401, 376] width 351 height 643
paste input "[PERSON_NAME]"
type input "[PERSON_NAME]"
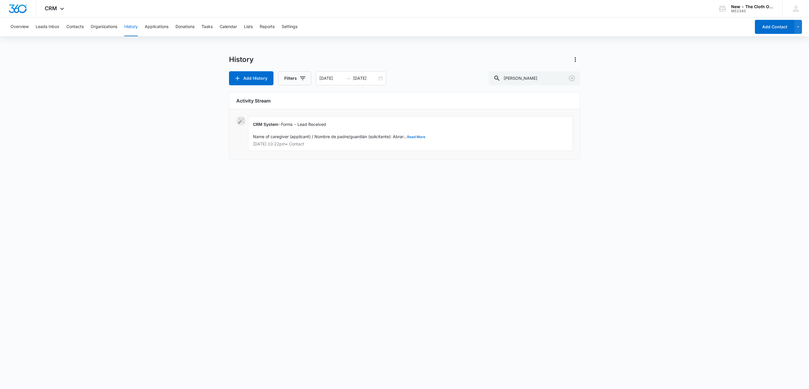
click at [419, 138] on button "Read More" at bounding box center [416, 137] width 18 height 4
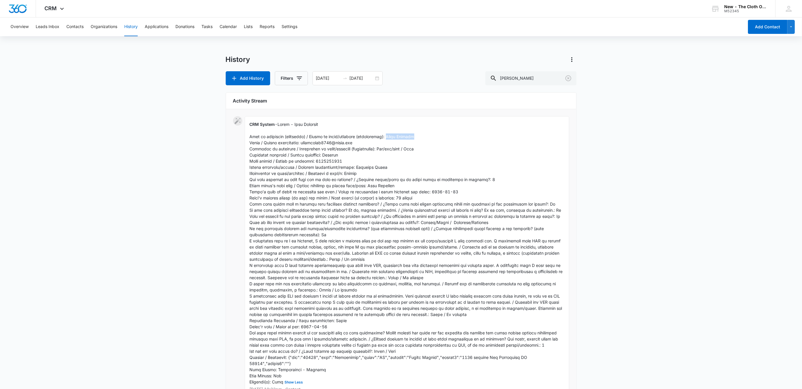
drag, startPoint x: 390, startPoint y: 137, endPoint x: 417, endPoint y: 139, distance: 26.4
click at [417, 139] on div "CRM System - Show Less [DATE] 10:22pm • Contact" at bounding box center [407, 256] width 325 height 280
copy span "[PERSON_NAME]"
click at [570, 80] on icon "Clear" at bounding box center [568, 78] width 6 height 6
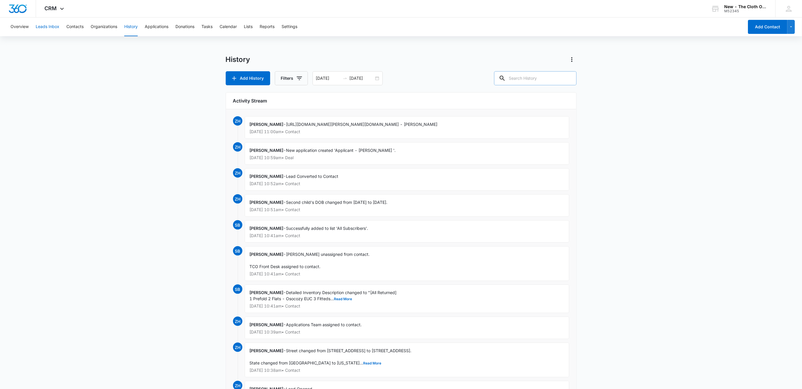
click at [52, 30] on button "Leads Inbox" at bounding box center [48, 27] width 24 height 19
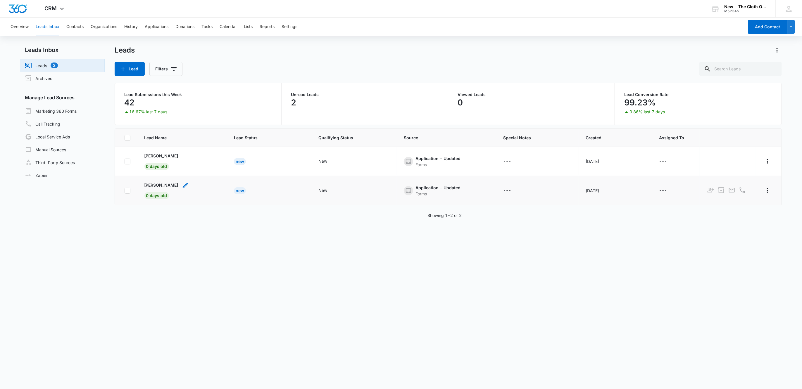
drag, startPoint x: 136, startPoint y: 183, endPoint x: 180, endPoint y: 184, distance: 43.9
click at [180, 184] on tr "[PERSON_NAME] 0 days old New New Application - Updated Forms --- [DATE] ---" at bounding box center [448, 190] width 667 height 29
copy p "[PERSON_NAME]"
click at [128, 25] on button "History" at bounding box center [130, 27] width 13 height 19
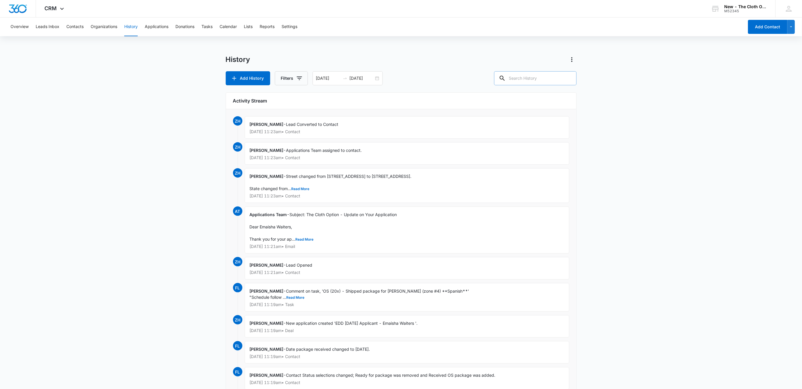
click at [531, 80] on input "text" at bounding box center [535, 78] width 82 height 14
paste input "[PERSON_NAME]"
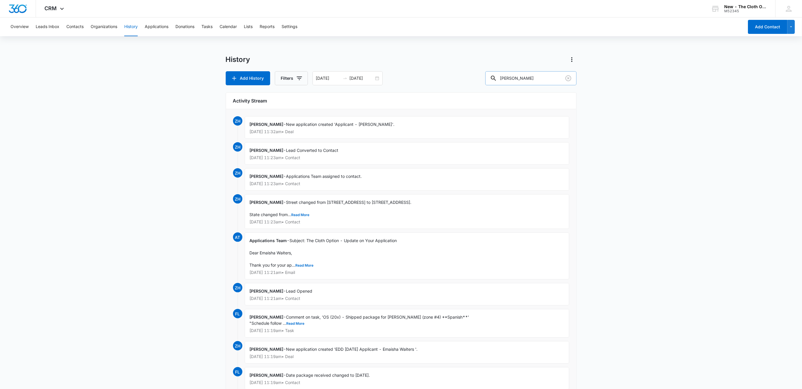
type input "[PERSON_NAME]"
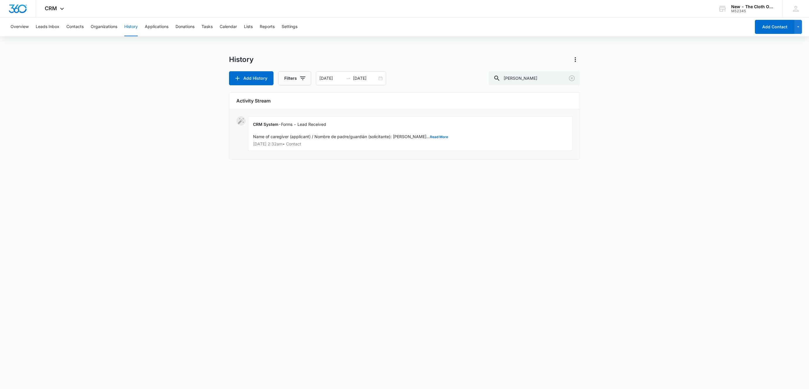
click at [413, 140] on div "CRM System - Forms - Lead Received Name of caregiver (applicant) / Nombre de pa…" at bounding box center [410, 133] width 325 height 35
click at [430, 136] on button "Read More" at bounding box center [439, 137] width 18 height 4
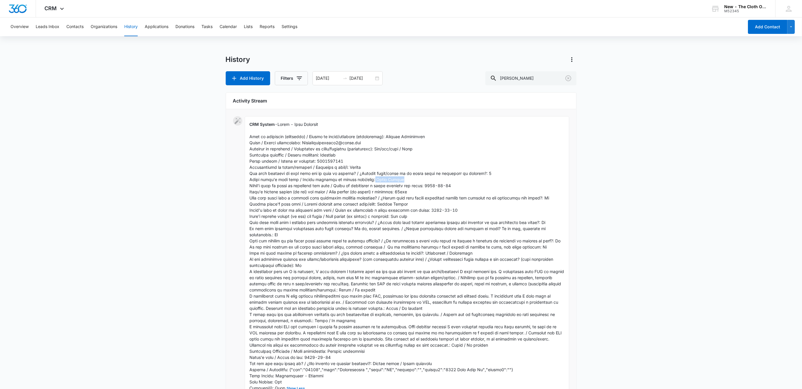
drag, startPoint x: 369, startPoint y: 180, endPoint x: 403, endPoint y: 181, distance: 33.3
click at [403, 181] on div "CRM System - Show Less [DATE] 2:32am • Contact" at bounding box center [407, 259] width 325 height 287
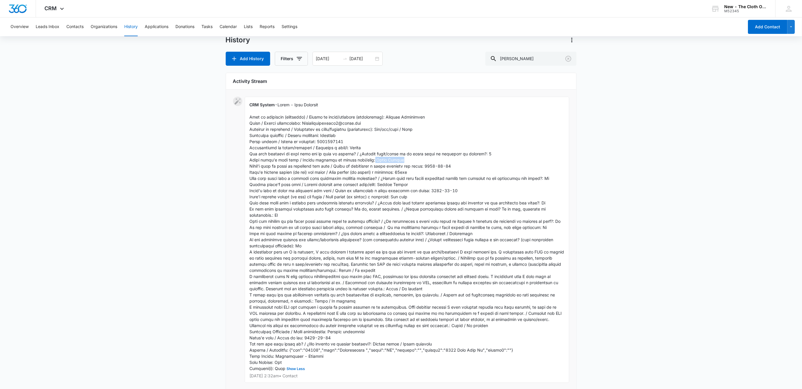
scroll to position [29, 0]
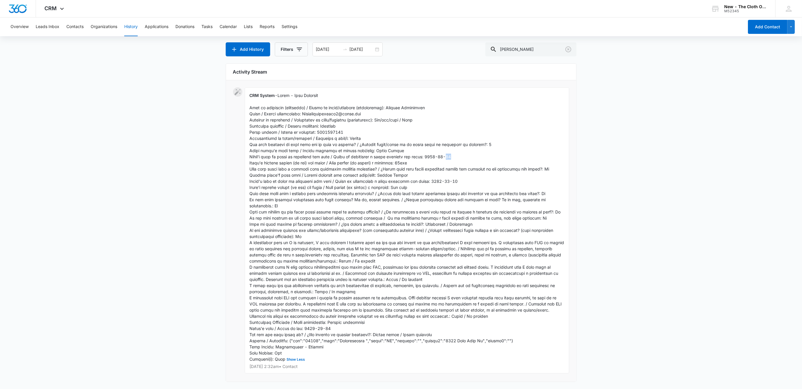
drag, startPoint x: 459, startPoint y: 154, endPoint x: 449, endPoint y: 157, distance: 10.1
click at [449, 157] on div "CRM System - Show Less [DATE] 2:32am • Contact" at bounding box center [407, 230] width 325 height 287
click at [568, 49] on icon "Clear" at bounding box center [568, 49] width 7 height 7
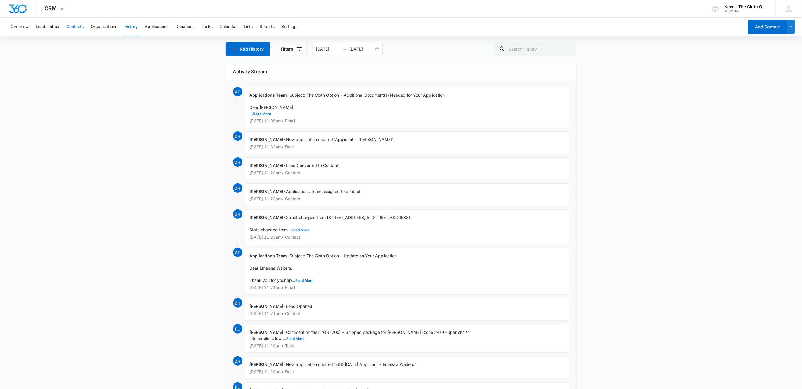
click at [78, 30] on button "Contacts" at bounding box center [74, 27] width 17 height 19
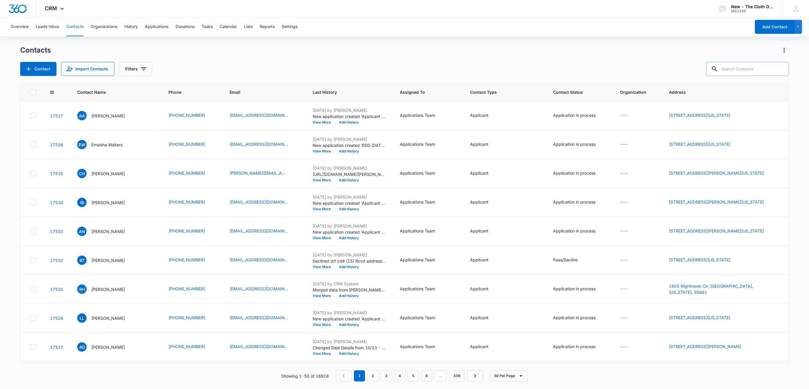
click at [737, 73] on input "text" at bounding box center [747, 69] width 82 height 14
type input "[PERSON_NAME]"
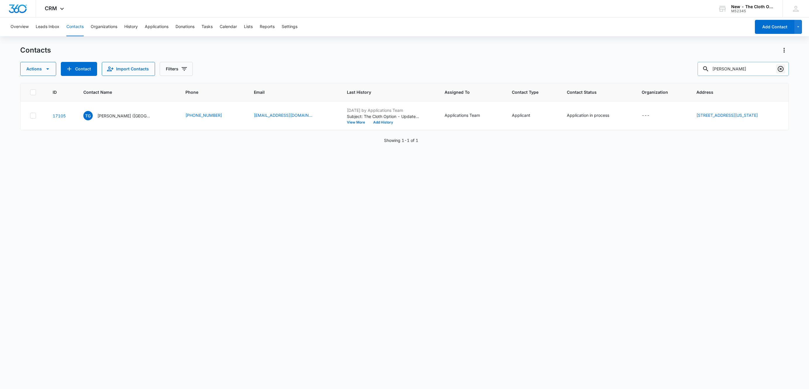
click at [781, 68] on icon "Clear" at bounding box center [780, 68] width 7 height 7
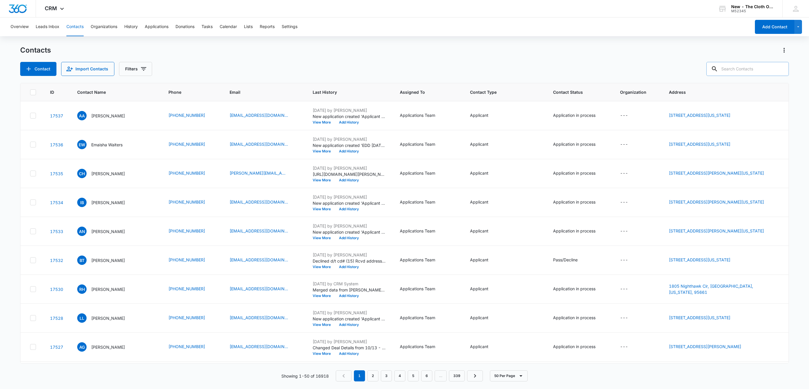
click at [746, 76] on input "text" at bounding box center [747, 69] width 82 height 14
click at [746, 73] on input "text" at bounding box center [747, 69] width 82 height 14
click at [746, 69] on input "text" at bounding box center [747, 69] width 82 height 14
paste input "Geserly [PERSON_NAME]"
type input "Geserly [PERSON_NAME]"
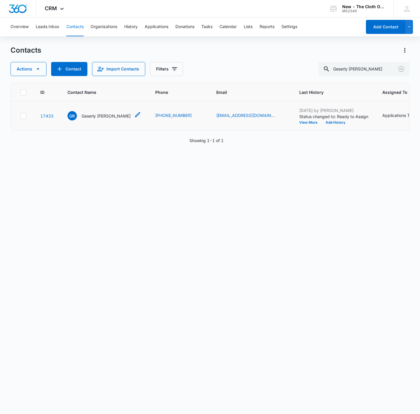
click at [90, 119] on p "Geserly [PERSON_NAME]" at bounding box center [106, 116] width 49 height 6
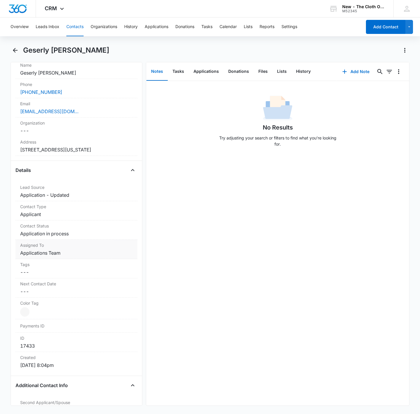
scroll to position [132, 0]
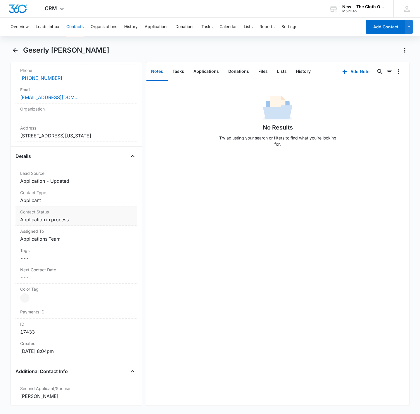
click at [73, 221] on dd "Cancel Save Changes Application in process" at bounding box center [76, 219] width 113 height 7
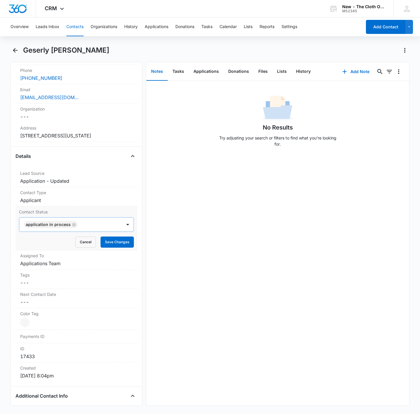
click at [73, 226] on icon "Remove Application in process" at bounding box center [74, 224] width 4 height 4
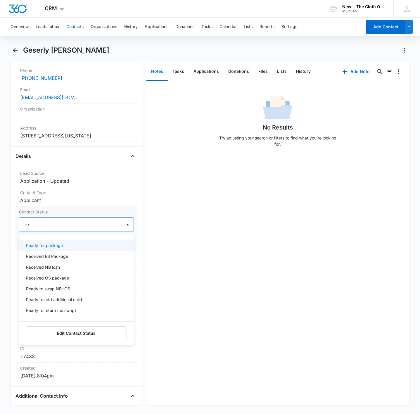
type input "rea"
drag, startPoint x: 59, startPoint y: 244, endPoint x: 81, endPoint y: 233, distance: 24.4
click at [59, 245] on p "Ready for package" at bounding box center [44, 245] width 37 height 6
click at [88, 224] on div at bounding box center [92, 224] width 43 height 8
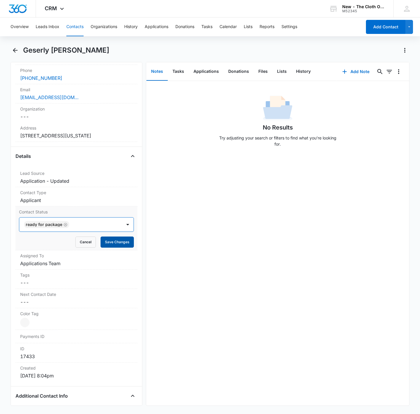
click at [112, 240] on button "Save Changes" at bounding box center [117, 242] width 33 height 11
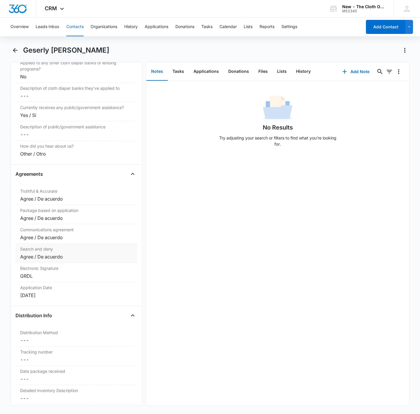
scroll to position [1247, 0]
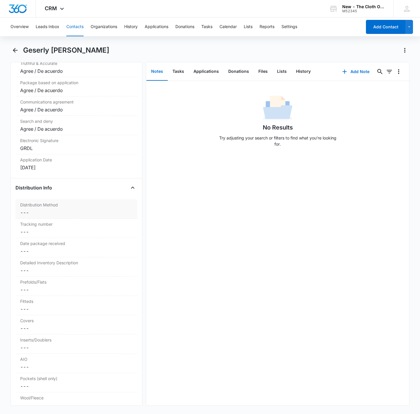
click at [36, 216] on dd "Cancel Save Changes ---" at bounding box center [76, 212] width 113 height 7
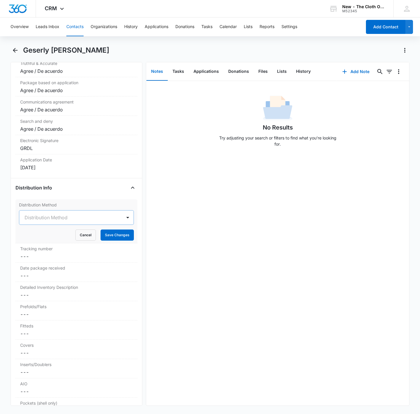
click at [43, 222] on div at bounding box center [70, 217] width 90 height 8
drag, startPoint x: 35, startPoint y: 269, endPoint x: 52, endPoint y: 269, distance: 16.4
click at [36, 252] on p "Shipped" at bounding box center [34, 249] width 16 height 6
click at [101, 241] on button "Save Changes" at bounding box center [117, 235] width 33 height 11
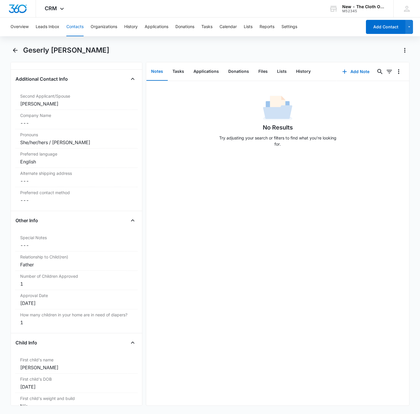
scroll to position [414, 0]
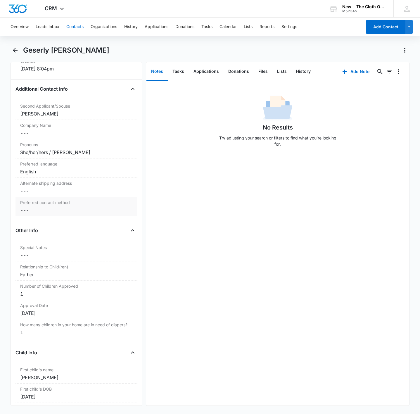
click at [26, 214] on dd "Cancel Save Changes ---" at bounding box center [76, 210] width 113 height 7
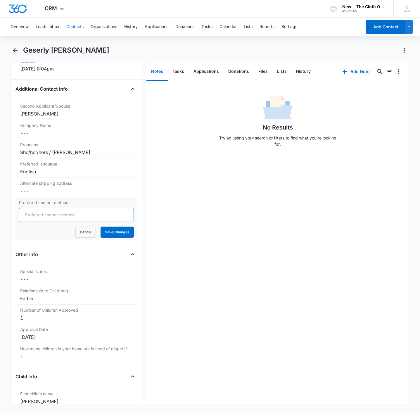
click at [52, 219] on input "Preferred contact method" at bounding box center [76, 215] width 115 height 14
type input "Email, Text/SMS"
click at [101, 227] on button "Save Changes" at bounding box center [117, 232] width 33 height 11
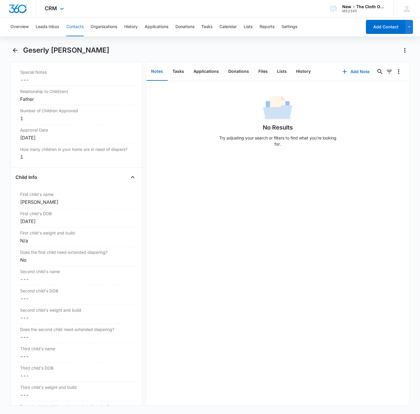
scroll to position [578, 0]
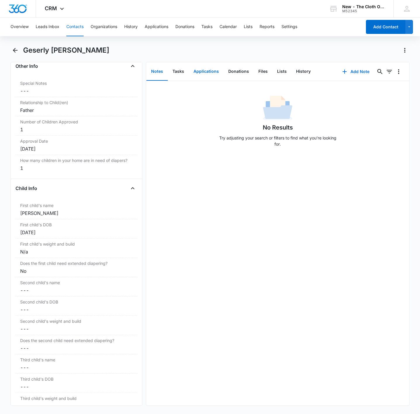
click at [212, 69] on button "Applications" at bounding box center [206, 72] width 35 height 18
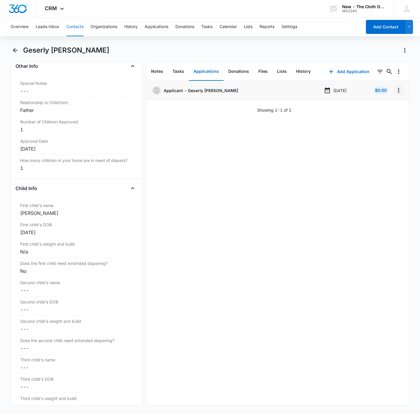
click at [395, 93] on icon "Overflow Menu" at bounding box center [398, 90] width 7 height 7
click at [388, 103] on button "Edit" at bounding box center [379, 106] width 33 height 9
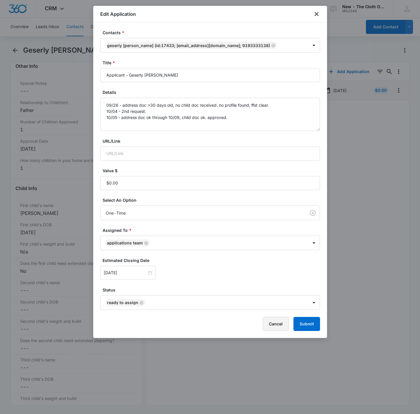
drag, startPoint x: 273, startPoint y: 327, endPoint x: 243, endPoint y: 316, distance: 31.5
click at [273, 327] on button "Cancel" at bounding box center [276, 324] width 26 height 14
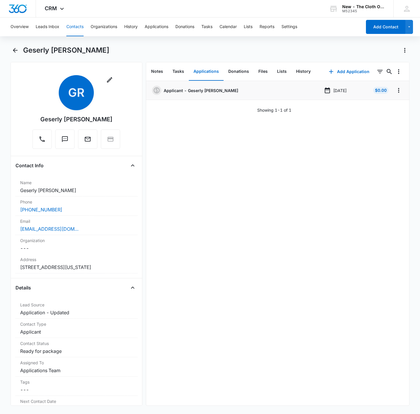
click at [75, 25] on button "Contacts" at bounding box center [74, 27] width 17 height 19
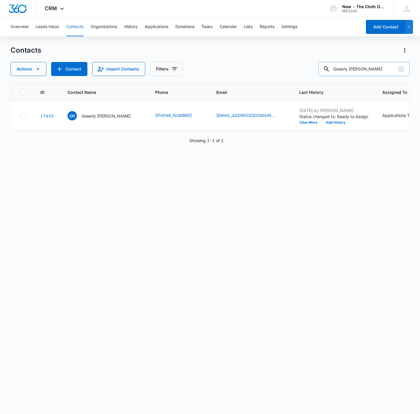
click at [389, 67] on input "Geserly [PERSON_NAME]" at bounding box center [363, 69] width 91 height 14
paste input "[PERSON_NAME]"
type input "[PERSON_NAME]"
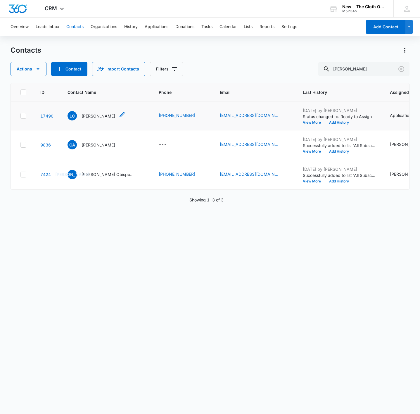
click at [95, 119] on p "[PERSON_NAME]" at bounding box center [99, 116] width 34 height 6
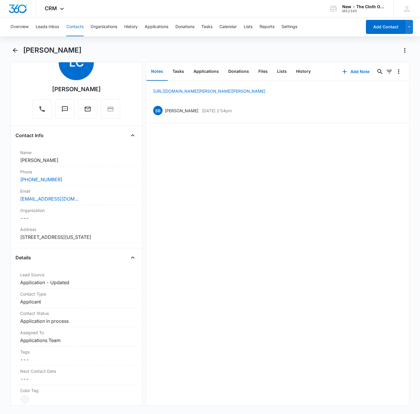
scroll to position [88, 0]
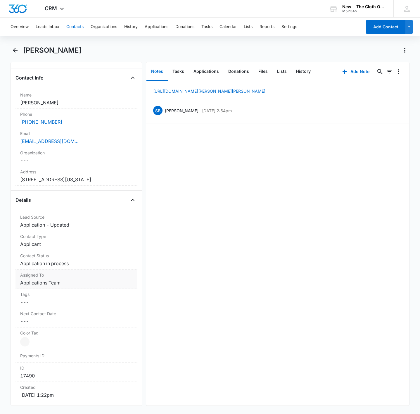
click at [68, 267] on dd "Cancel Save Changes Application in process" at bounding box center [76, 263] width 113 height 7
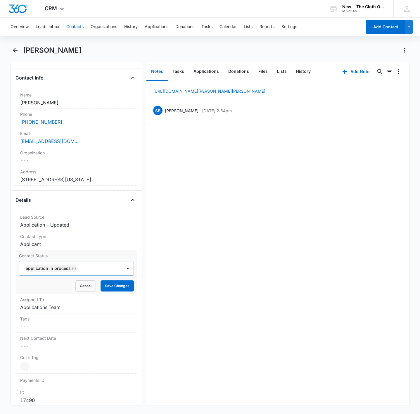
click at [71, 267] on div "Application in process" at bounding box center [51, 268] width 54 height 7
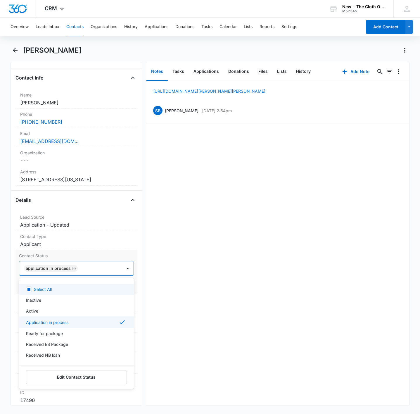
click at [72, 270] on icon "Remove Application in process" at bounding box center [74, 269] width 4 height 4
type input "rea"
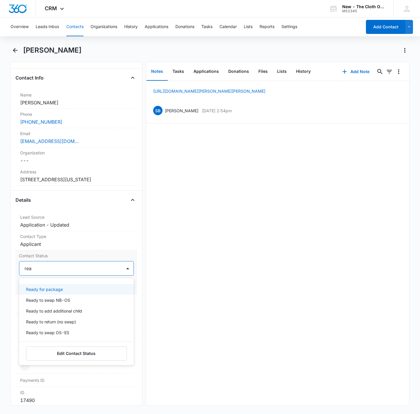
click at [58, 292] on p "Ready for package" at bounding box center [44, 289] width 37 height 6
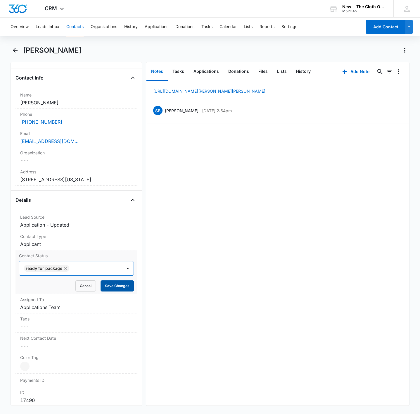
drag, startPoint x: 88, startPoint y: 273, endPoint x: 119, endPoint y: 283, distance: 32.2
click at [89, 272] on div at bounding box center [92, 268] width 43 height 8
click at [121, 289] on button "Save Changes" at bounding box center [117, 285] width 33 height 11
